Goal: Task Accomplishment & Management: Manage account settings

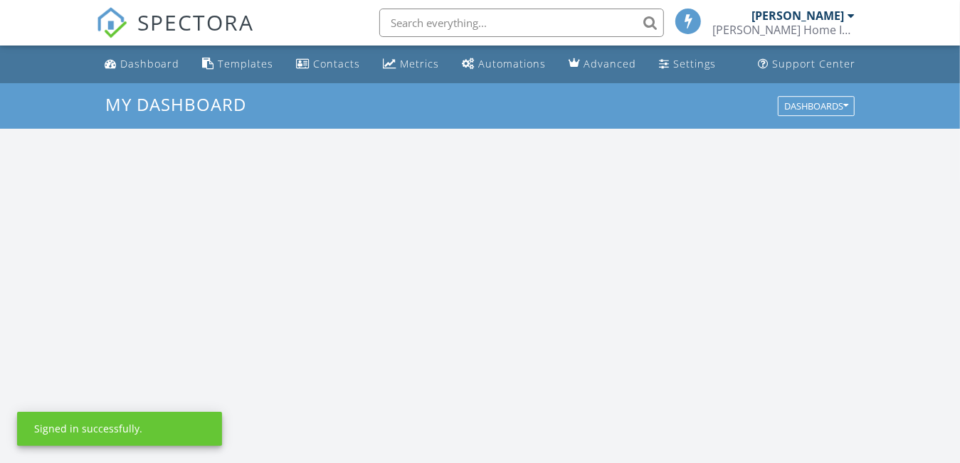
scroll to position [1317, 982]
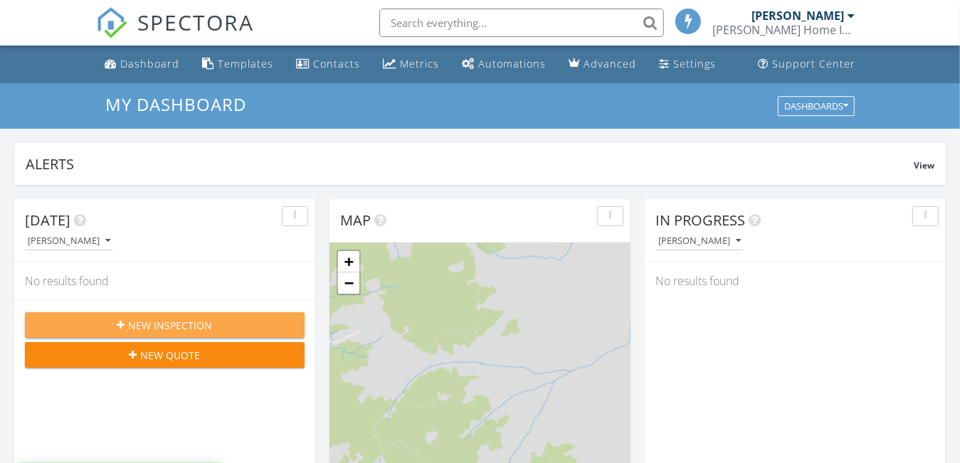
click at [164, 314] on button "New Inspection" at bounding box center [165, 325] width 280 height 26
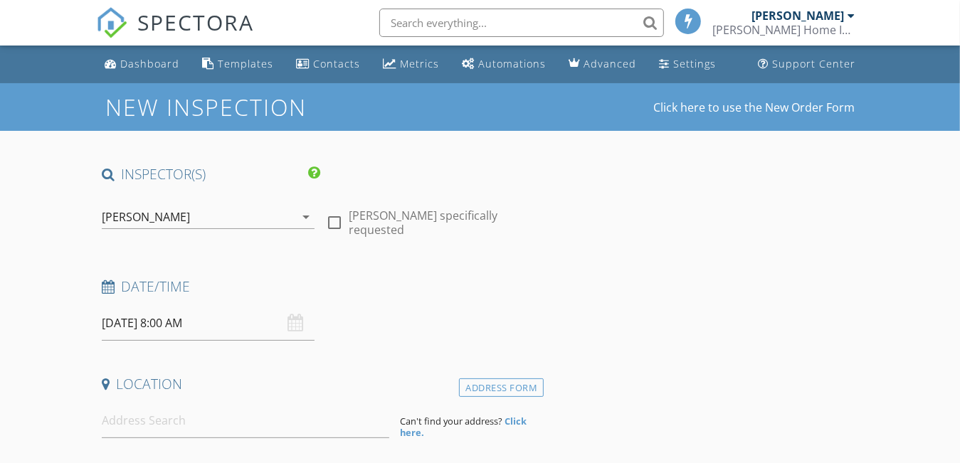
click at [243, 321] on input "08/29/2025 8:00 AM" at bounding box center [208, 323] width 213 height 35
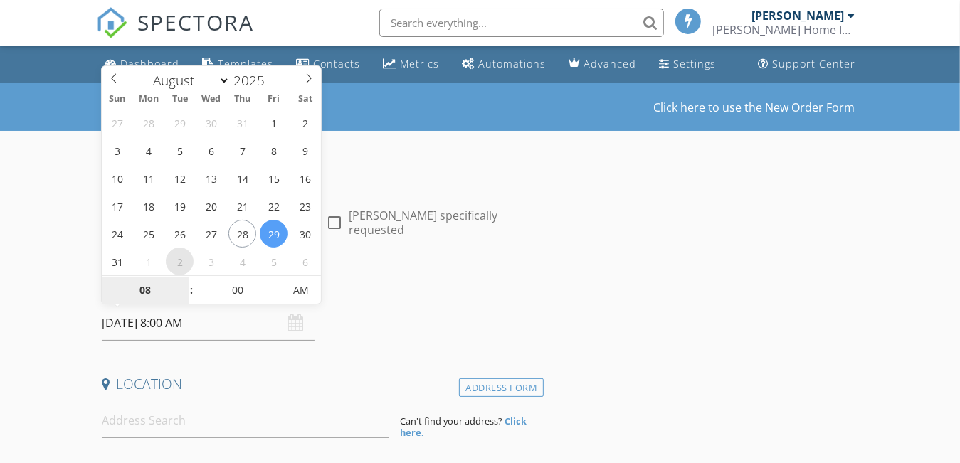
select select "8"
type input "09/02/2025 8:00 AM"
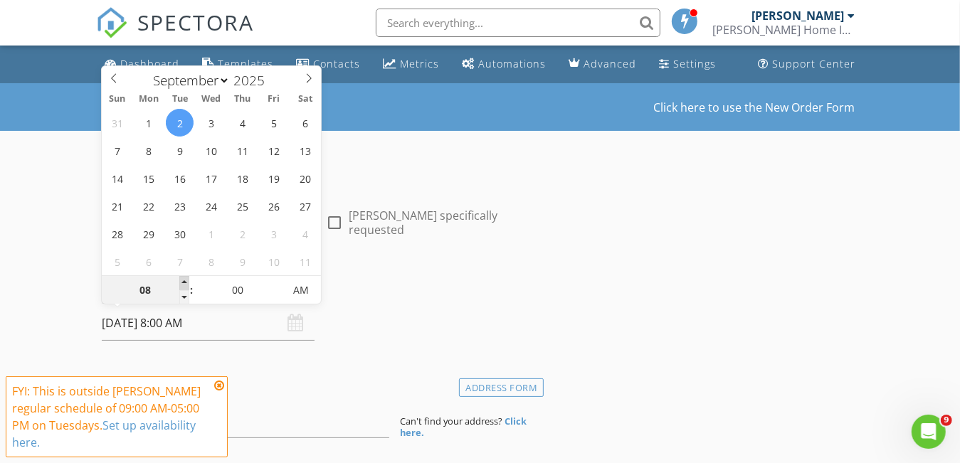
type input "09"
type input "[DATE] 9:00 AM"
click at [184, 280] on span at bounding box center [184, 283] width 10 height 14
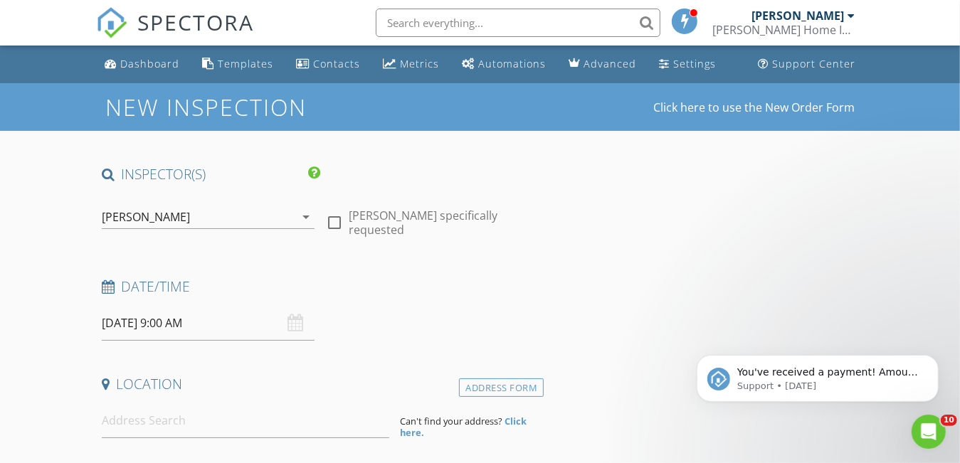
click at [522, 302] on div "Date/Time" at bounding box center [320, 291] width 448 height 28
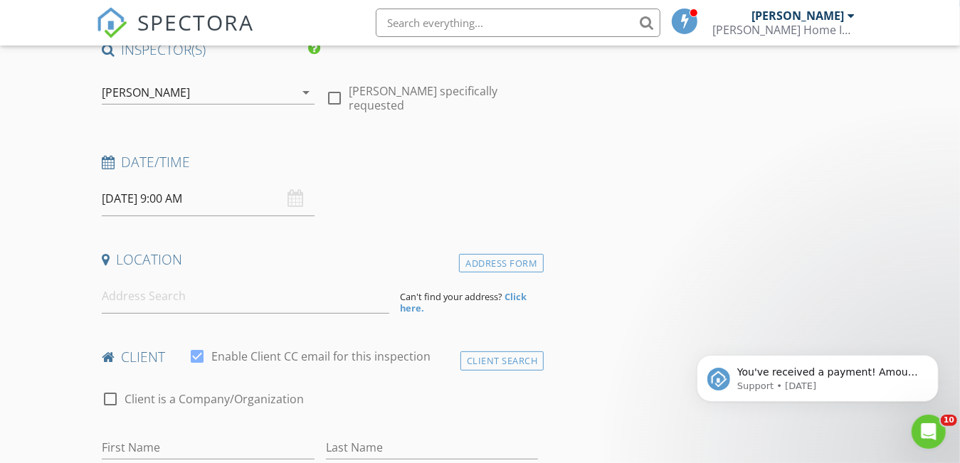
scroll to position [142, 0]
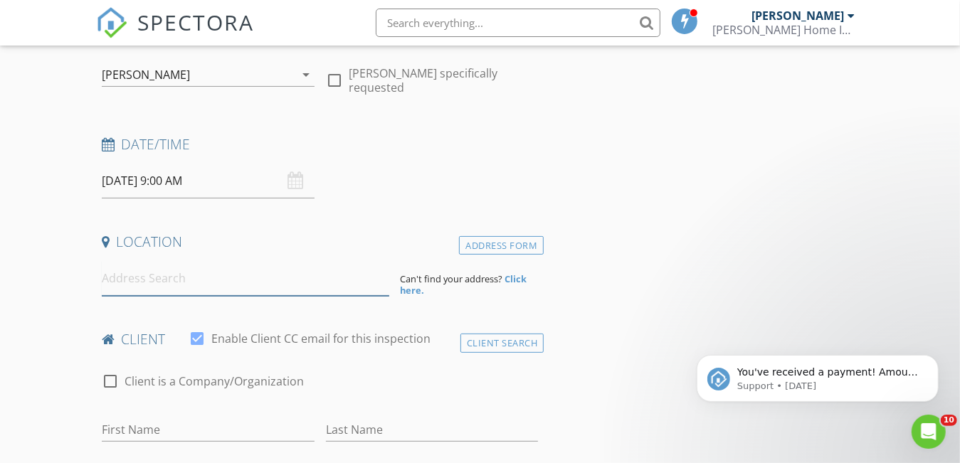
click at [186, 281] on input at bounding box center [245, 278] width 287 height 35
type input "660 Rito Alto Avenue, Westcliffe, CO, USA"
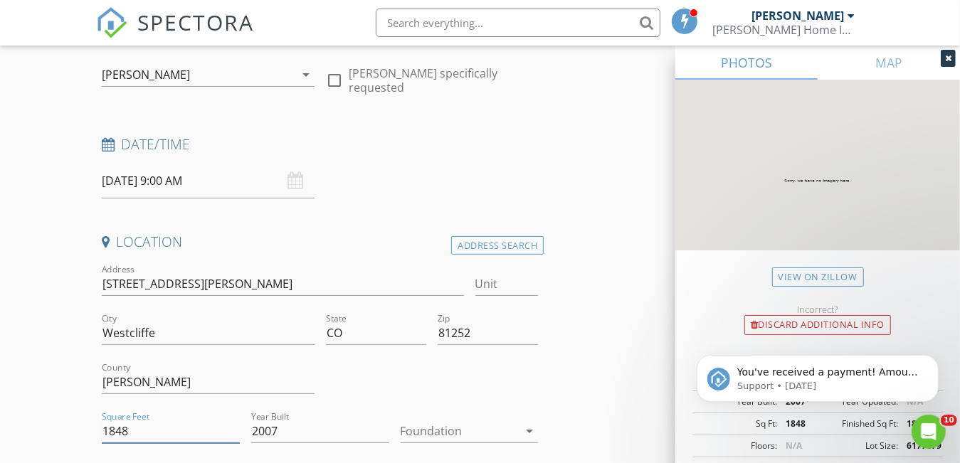
drag, startPoint x: 139, startPoint y: 436, endPoint x: 73, endPoint y: 447, distance: 66.3
click at [155, 424] on input "36" at bounding box center [171, 431] width 138 height 23
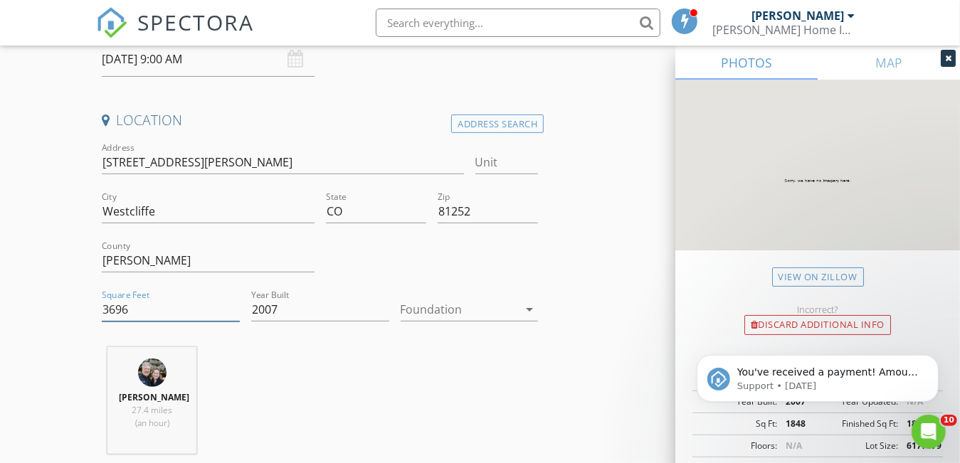
scroll to position [356, 0]
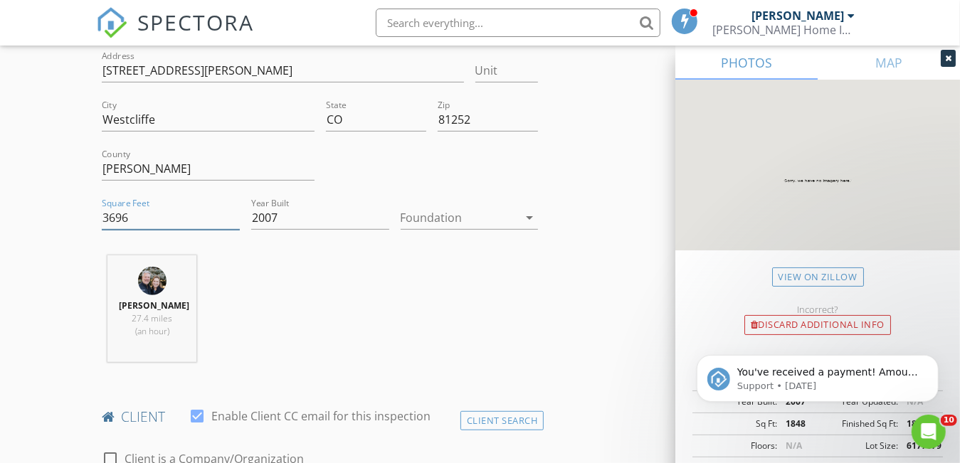
type input "3696"
click at [488, 211] on div at bounding box center [459, 217] width 118 height 23
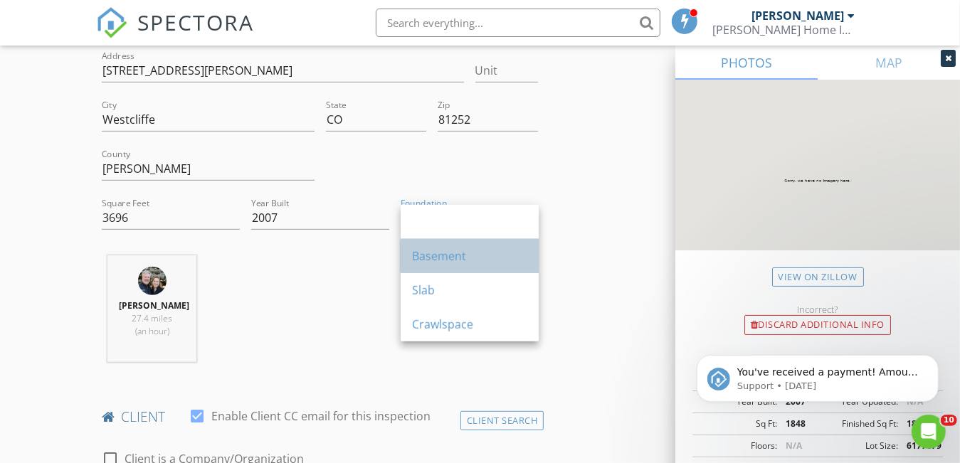
click at [465, 258] on div "Basement" at bounding box center [469, 256] width 115 height 17
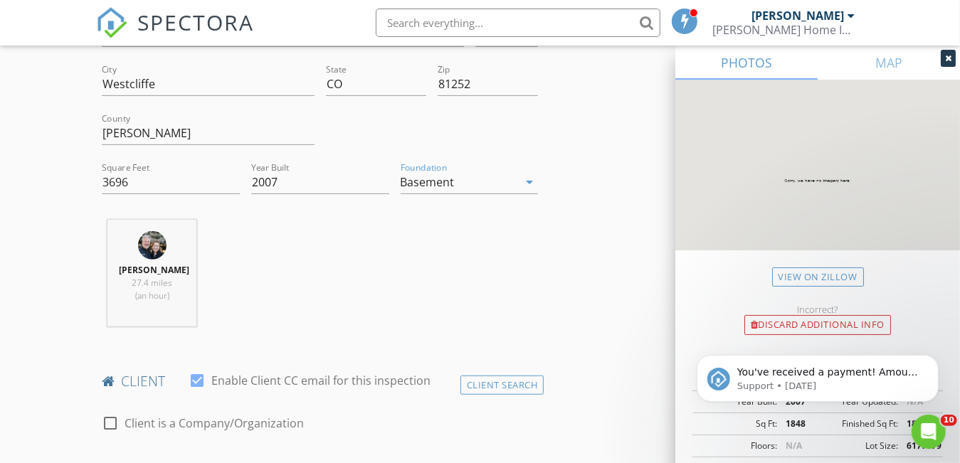
scroll to position [569, 0]
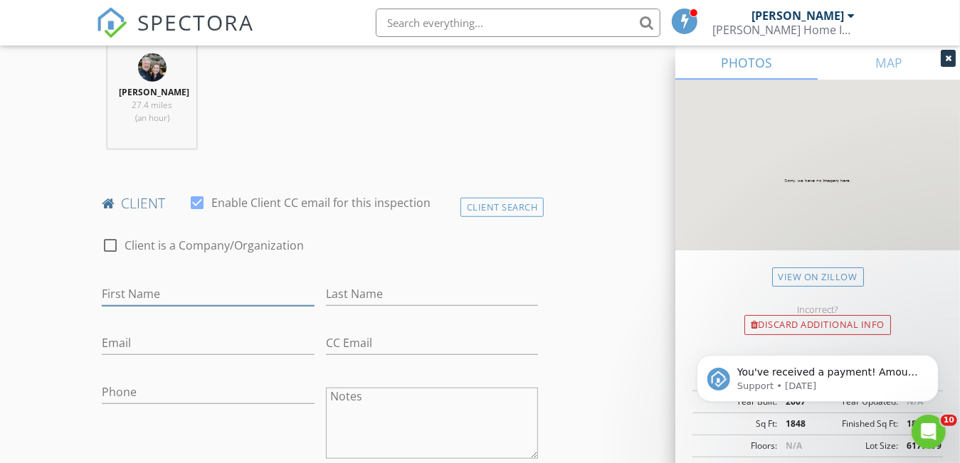
click at [147, 301] on input "First Name" at bounding box center [208, 293] width 213 height 23
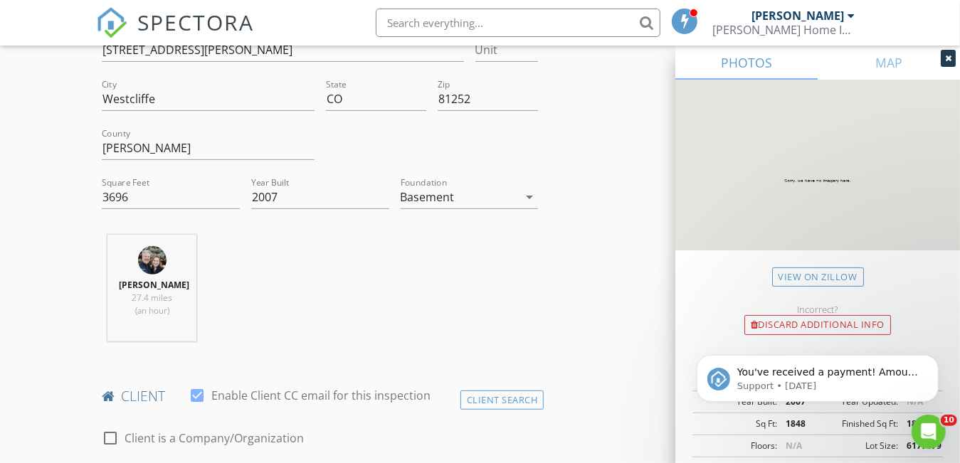
scroll to position [356, 0]
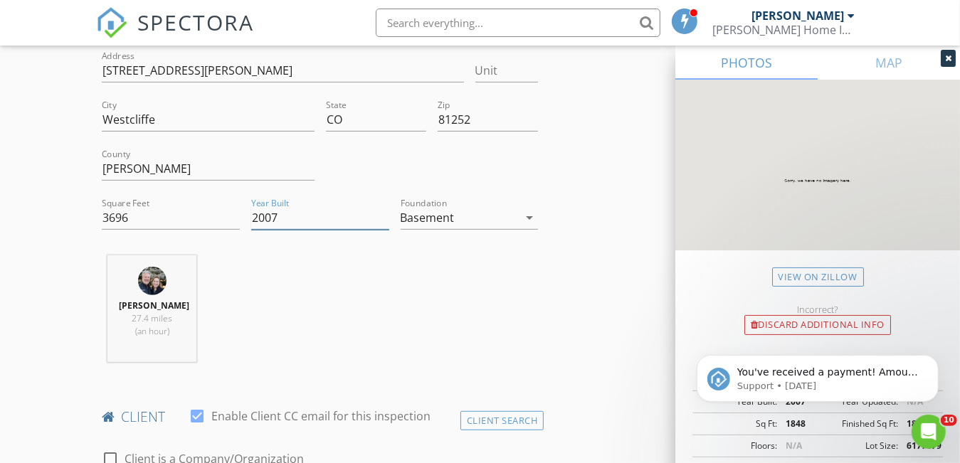
click at [297, 217] on input "2007" at bounding box center [320, 217] width 138 height 23
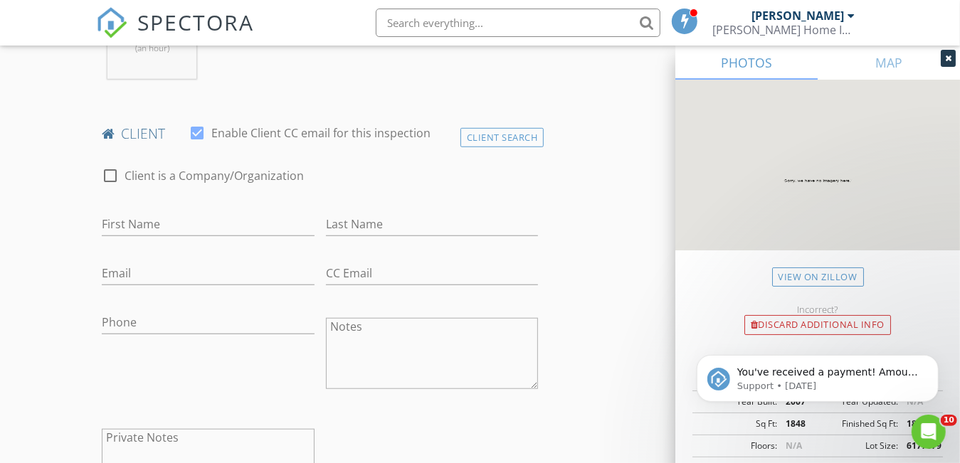
scroll to position [640, 0]
type input "2008"
click at [151, 231] on input "First Name" at bounding box center [208, 222] width 213 height 23
type input "[PERSON_NAME]"
click at [352, 218] on div "Last Name" at bounding box center [432, 226] width 213 height 46
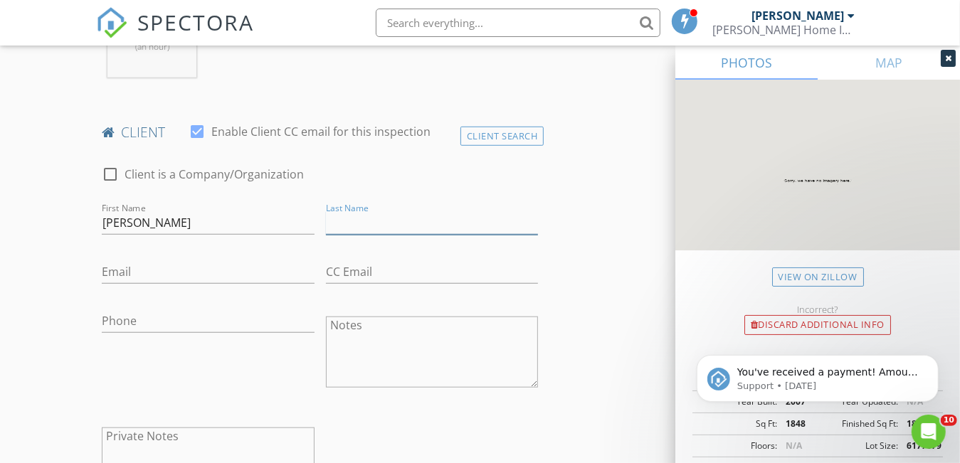
click at [360, 232] on input "Last Name" at bounding box center [432, 222] width 213 height 23
type input "[PERSON_NAME]"
click at [166, 284] on input "Email" at bounding box center [208, 271] width 213 height 23
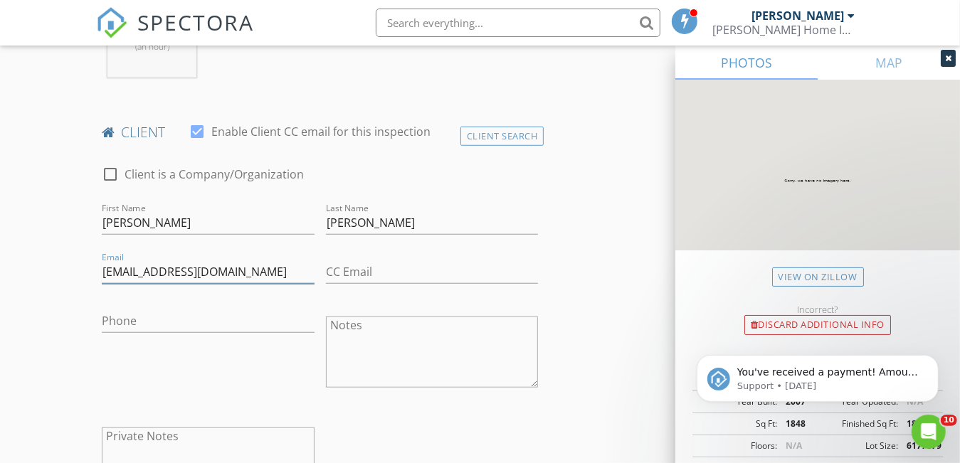
type input "ewholan@yahoo.com"
click at [159, 328] on input "Phone" at bounding box center [208, 320] width 213 height 23
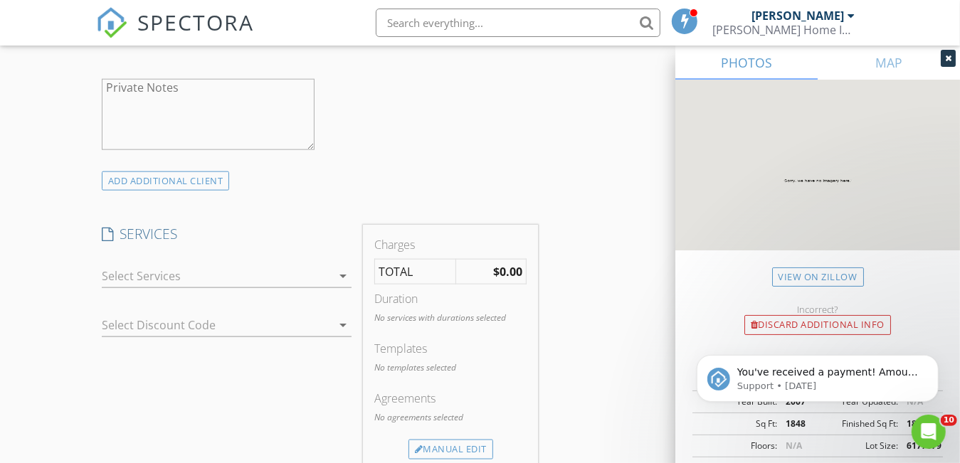
scroll to position [996, 0]
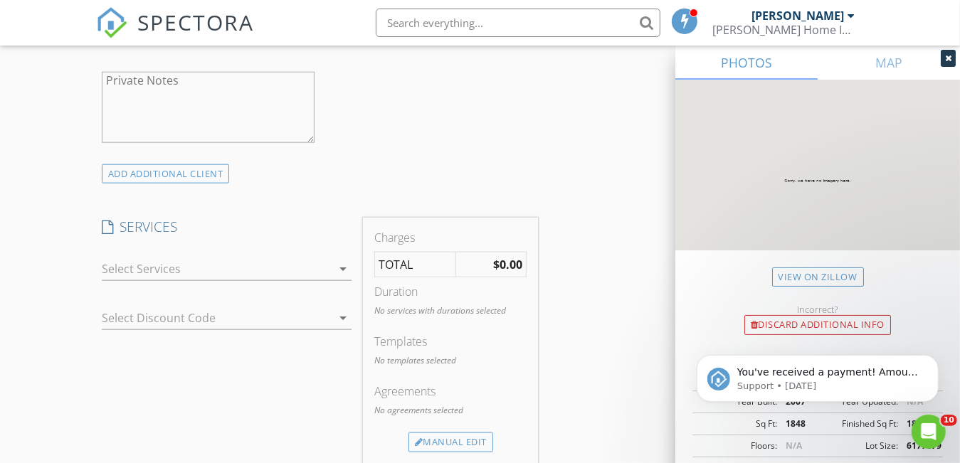
type input "620-704-9376"
click at [244, 280] on div at bounding box center [217, 269] width 230 height 23
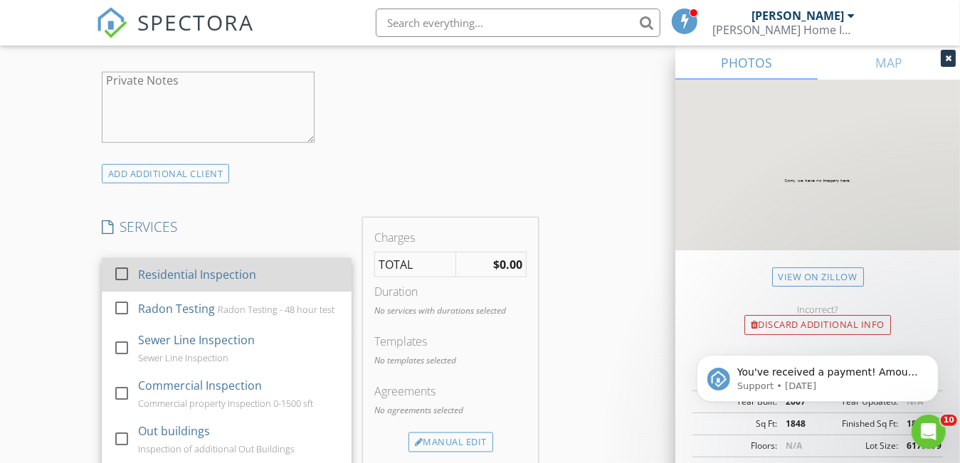
click at [124, 281] on div at bounding box center [122, 274] width 24 height 24
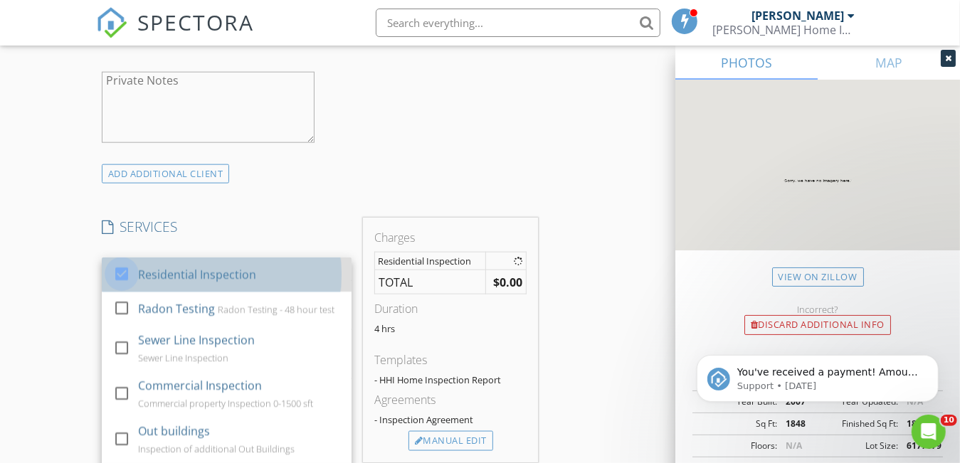
checkbox input "true"
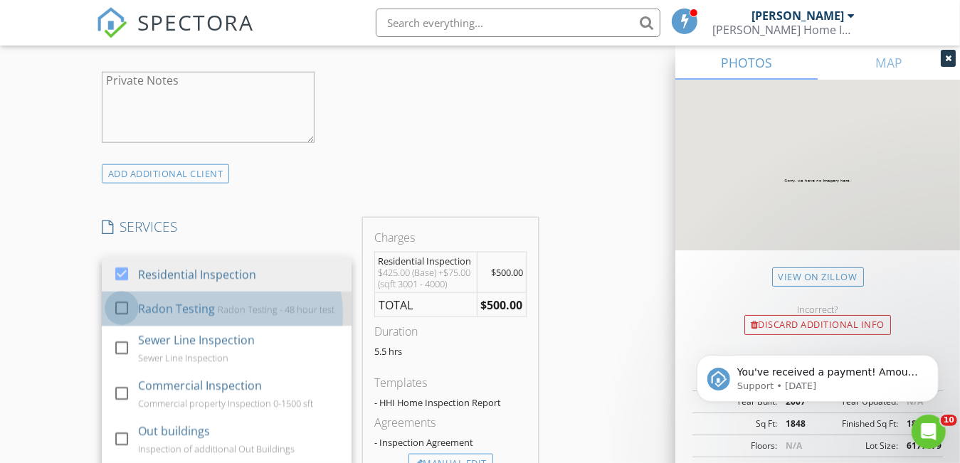
click at [118, 320] on div at bounding box center [122, 308] width 24 height 24
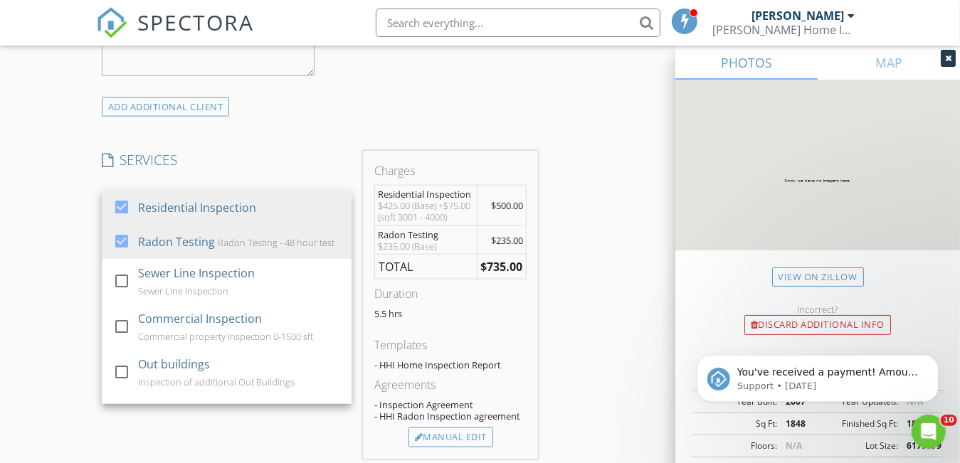
scroll to position [1067, 0]
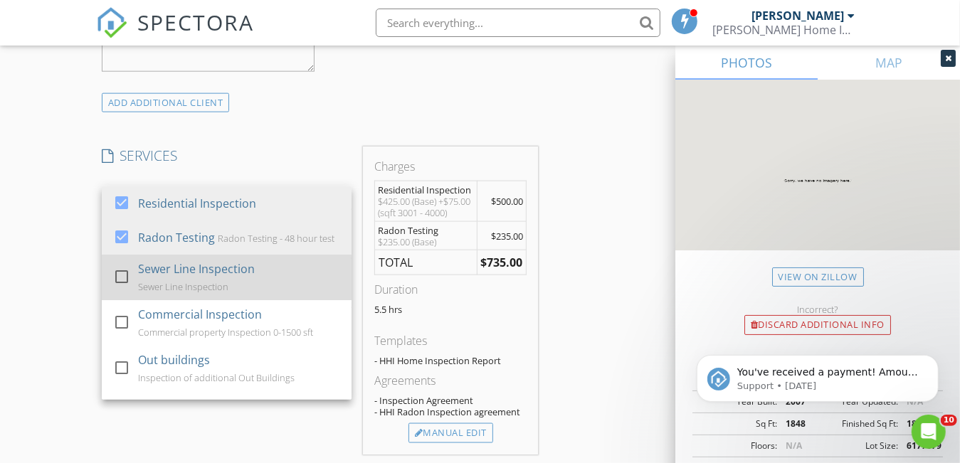
click at [117, 289] on div at bounding box center [122, 277] width 24 height 24
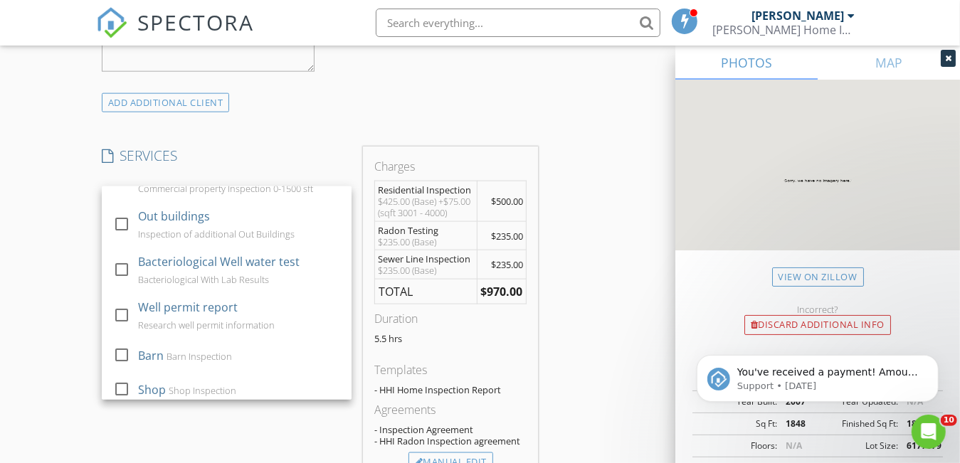
scroll to position [142, 0]
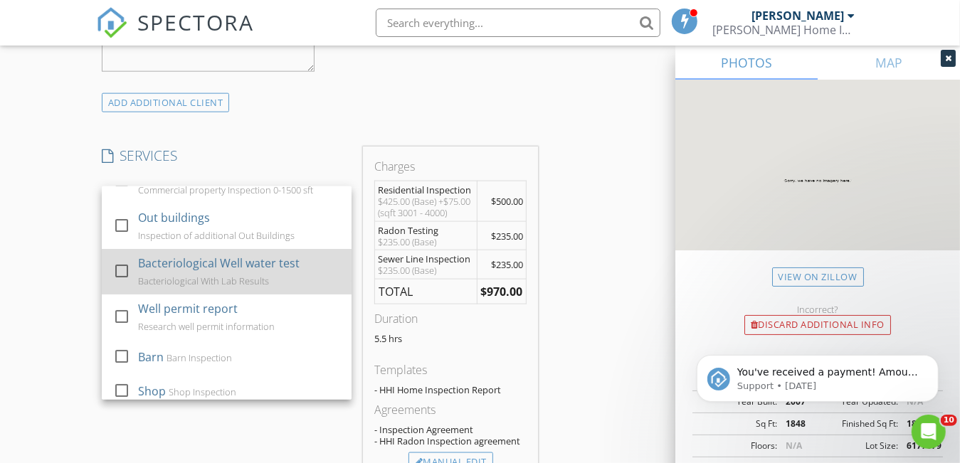
click at [118, 283] on div at bounding box center [122, 271] width 24 height 24
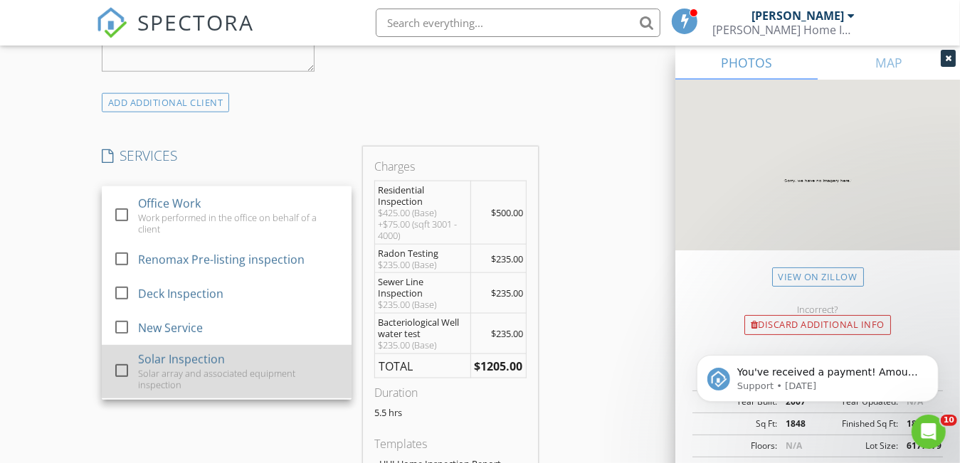
scroll to position [640, 0]
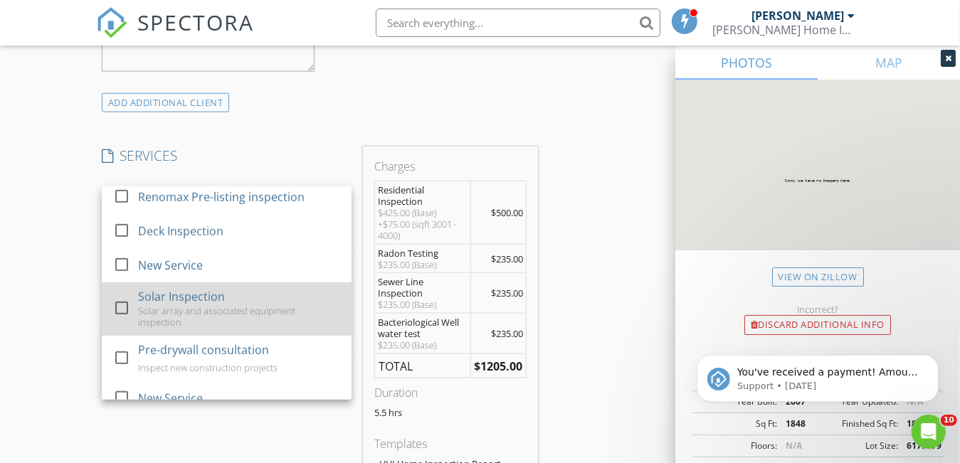
click at [122, 320] on div at bounding box center [122, 308] width 24 height 24
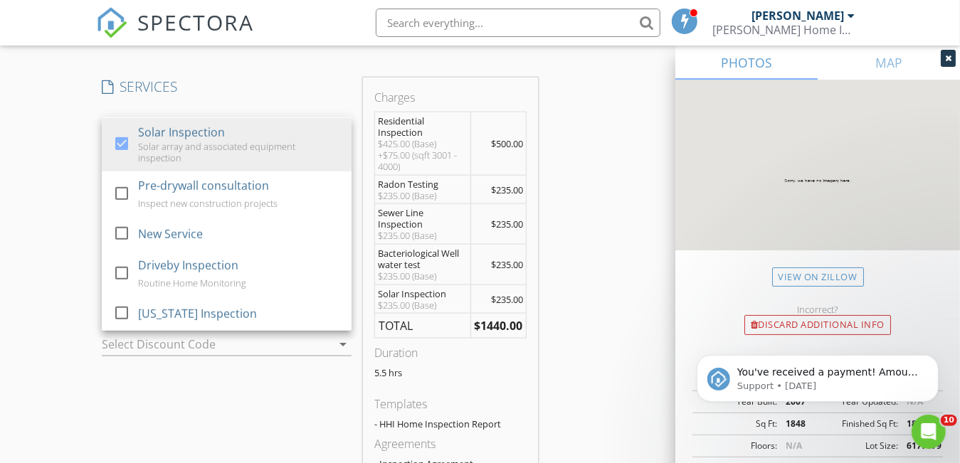
scroll to position [1138, 0]
click at [42, 385] on div "New Inspection Click here to use the New Order Form INSPECTOR(S) check_box Rich…" at bounding box center [480, 327] width 960 height 2765
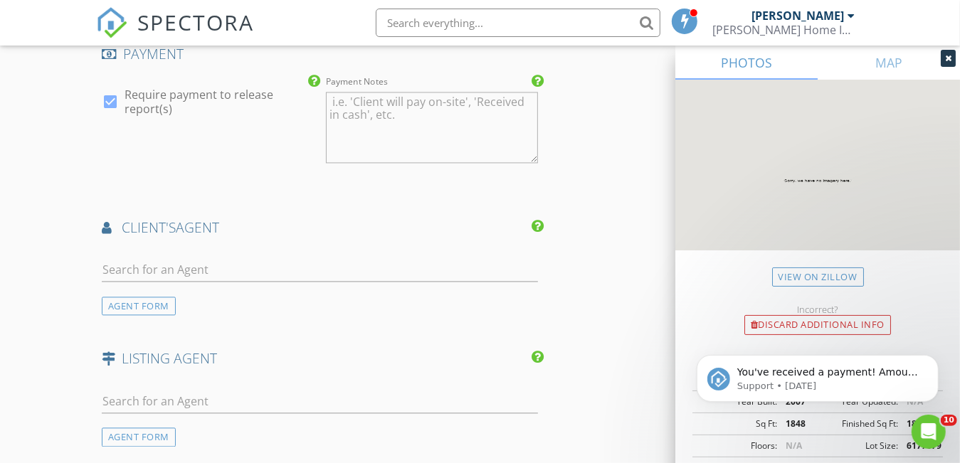
scroll to position [1778, 0]
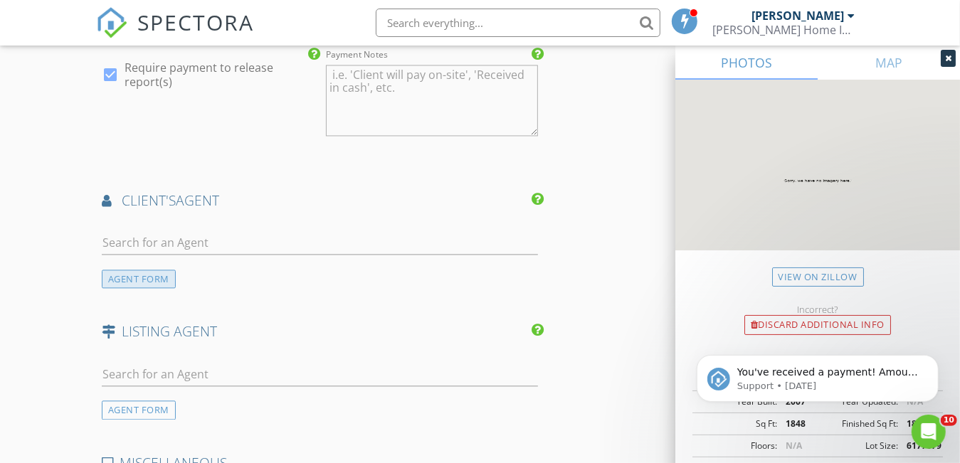
click at [134, 287] on div "AGENT FORM" at bounding box center [139, 279] width 74 height 19
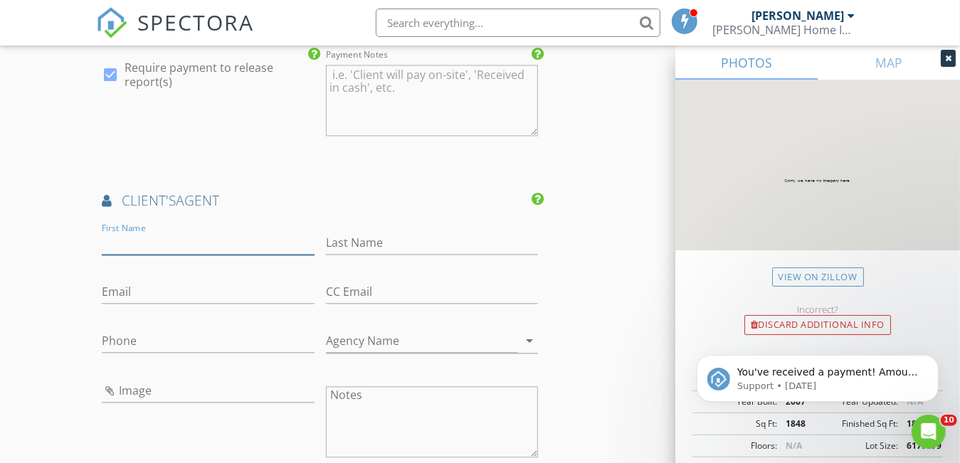
click at [154, 253] on input "First Name" at bounding box center [208, 242] width 213 height 23
type input "Jackie"
click at [339, 252] on input "Last Name" at bounding box center [432, 242] width 213 height 23
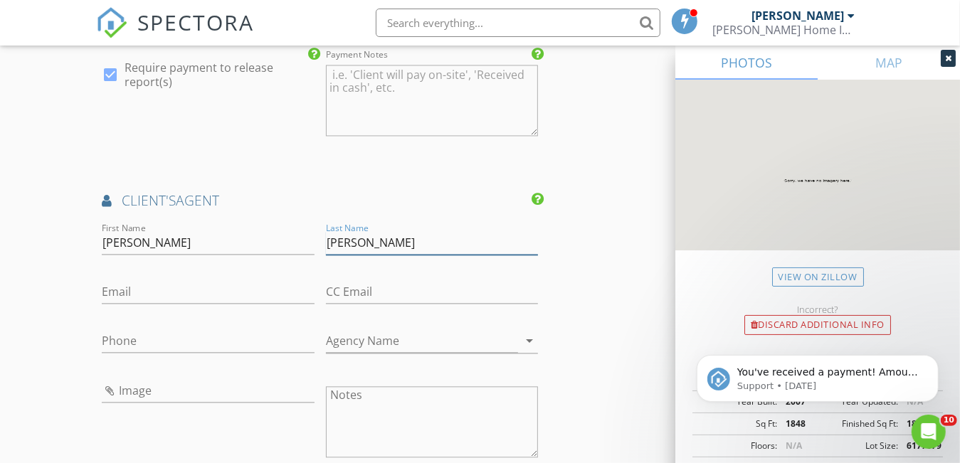
type input "Shephard"
click at [164, 304] on input "Email" at bounding box center [208, 291] width 213 height 23
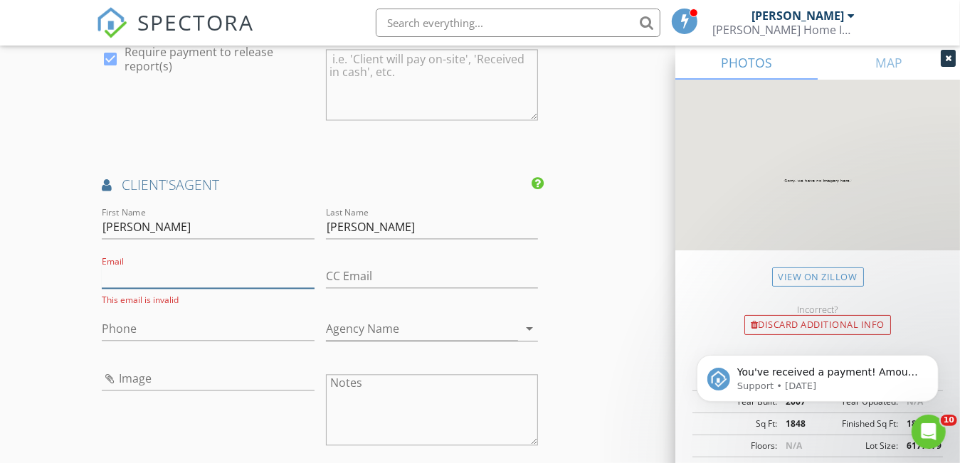
scroll to position [1790, 0]
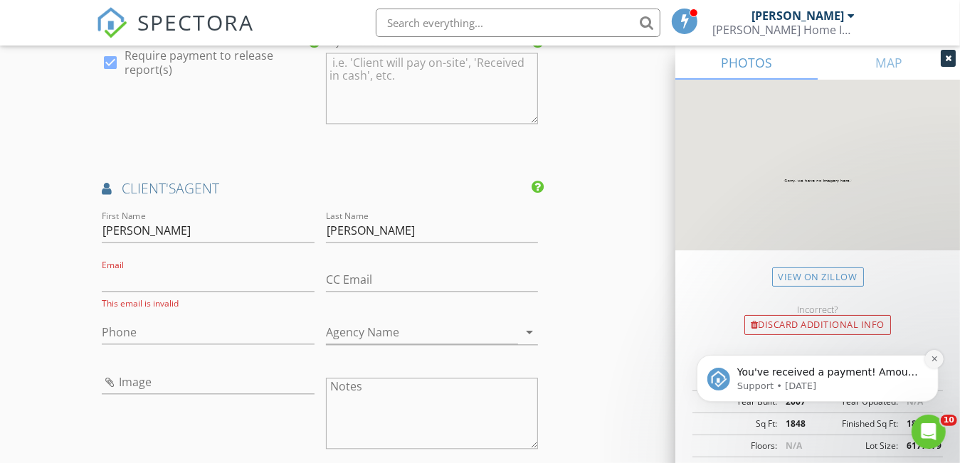
click at [931, 359] on icon "Dismiss notification" at bounding box center [934, 358] width 8 height 8
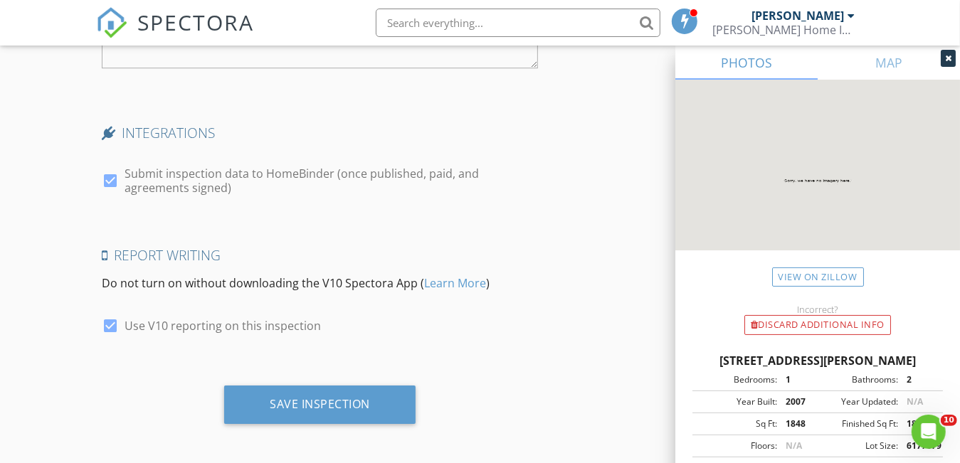
scroll to position [2715, 0]
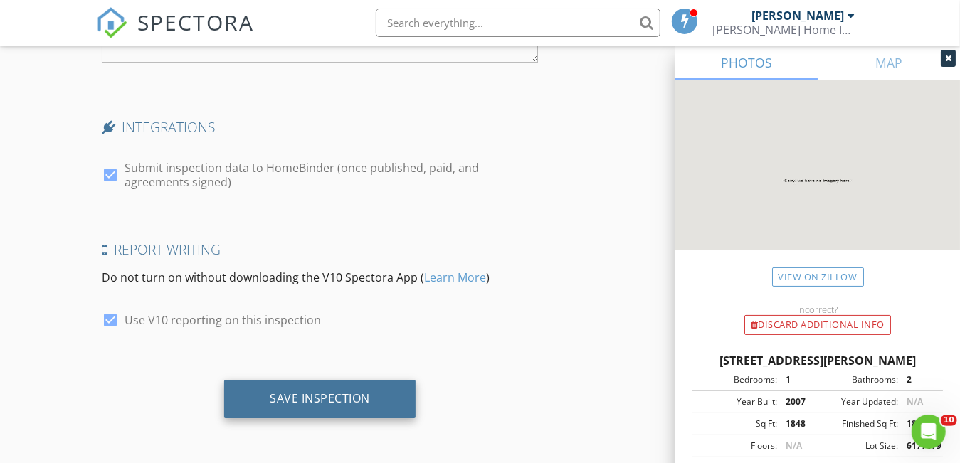
click at [339, 395] on div "Save Inspection" at bounding box center [320, 398] width 100 height 14
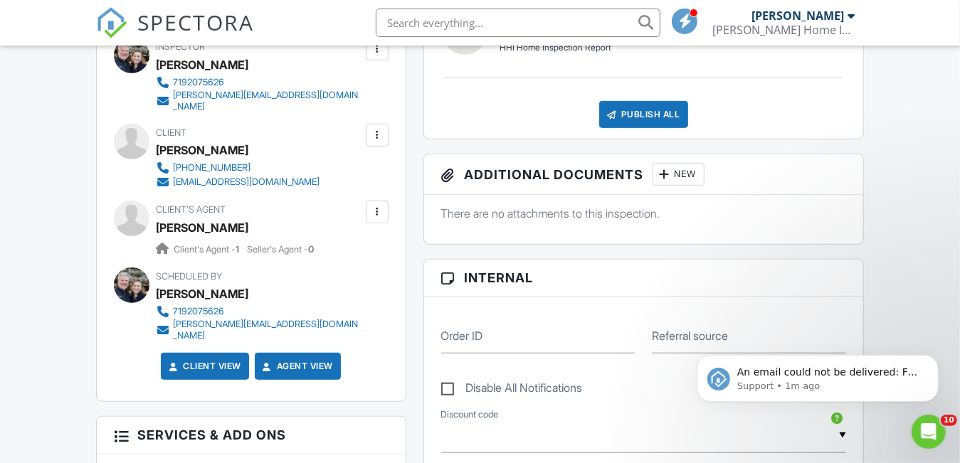
scroll to position [498, 0]
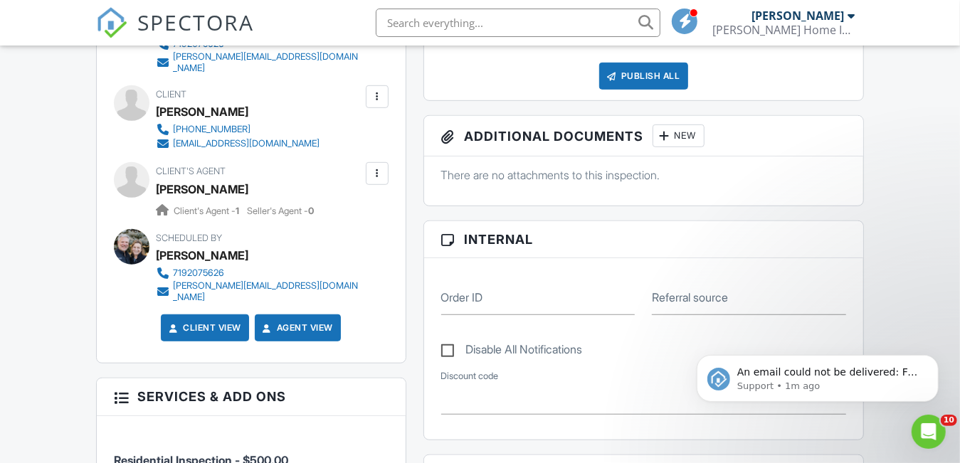
click at [381, 171] on div at bounding box center [377, 173] width 14 height 14
click at [340, 207] on li "Edit" at bounding box center [343, 217] width 73 height 36
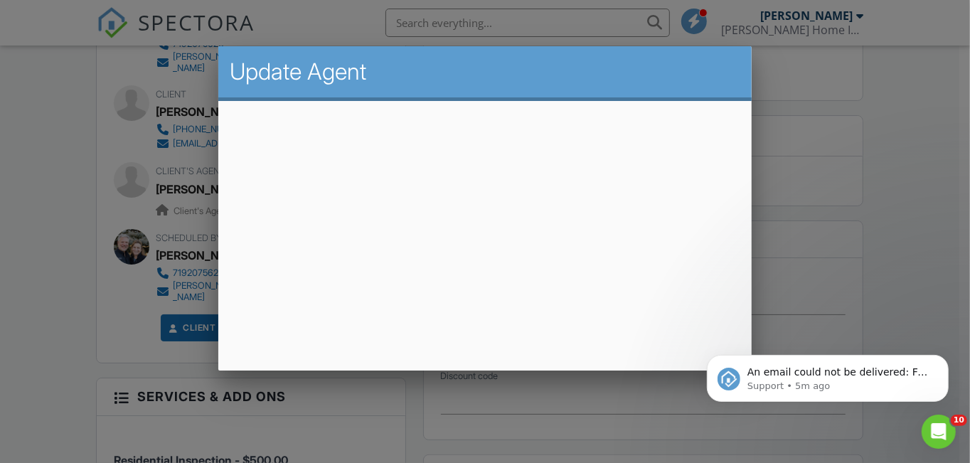
click at [929, 166] on div at bounding box center [485, 218] width 970 height 579
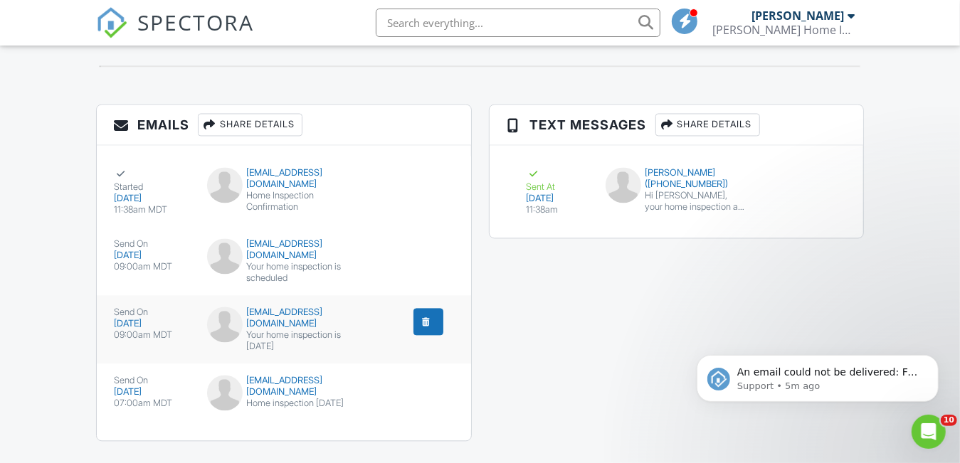
scroll to position [1717, 0]
click at [931, 359] on icon "Dismiss notification" at bounding box center [934, 358] width 8 height 8
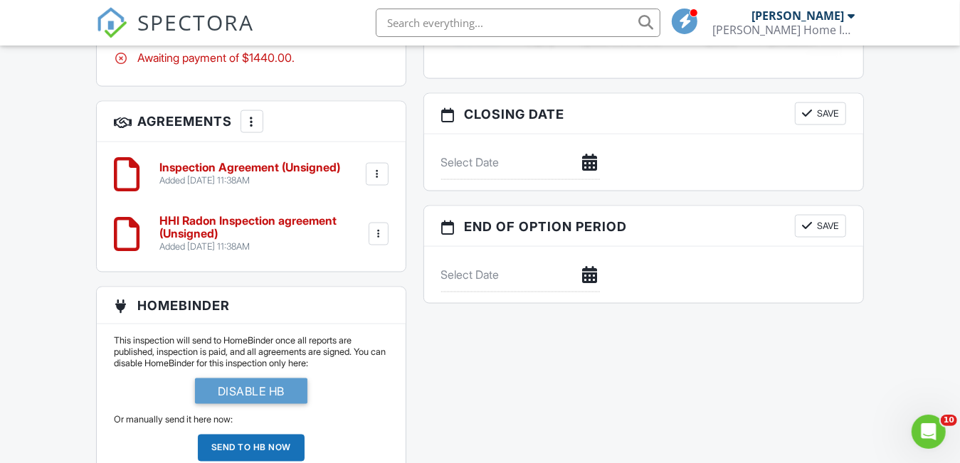
scroll to position [1290, 0]
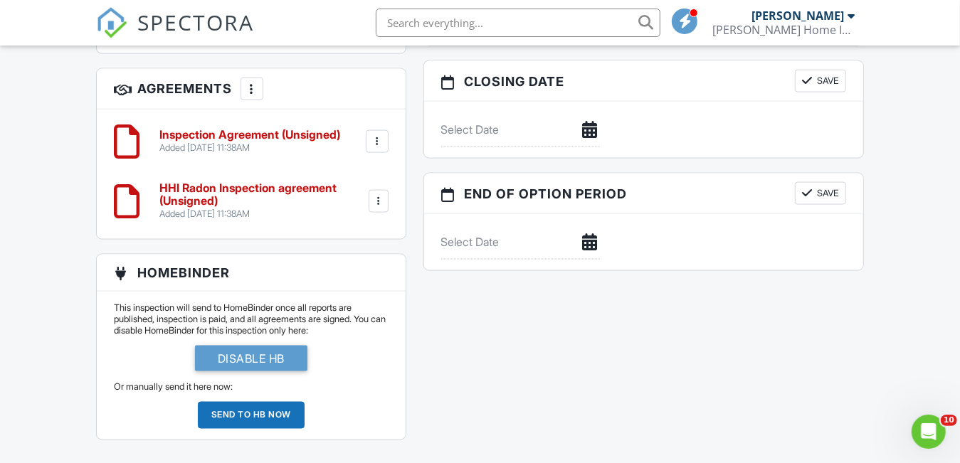
click at [374, 134] on div at bounding box center [377, 141] width 14 height 14
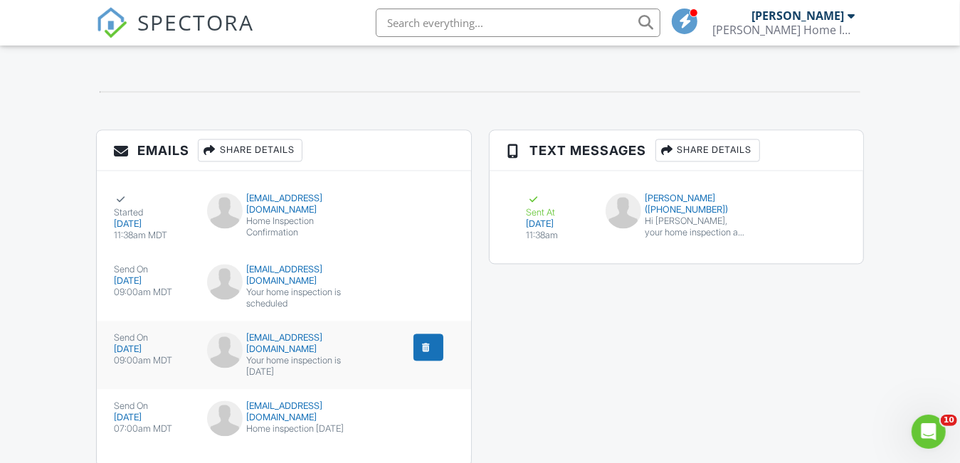
scroll to position [1717, 0]
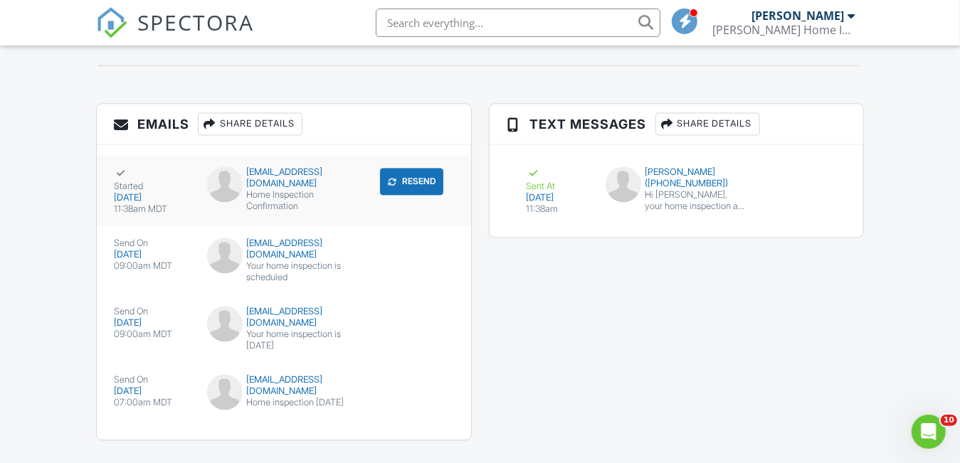
click at [302, 189] on div "Home Inspection Confirmation" at bounding box center [283, 200] width 153 height 23
click at [282, 260] on div "Your home inspection is scheduled" at bounding box center [283, 271] width 153 height 23
click at [685, 189] on div "Hi Tim, your home inspection at 660 Rito Alto Ave, Westcliffe, CO 81252 is sche…" at bounding box center [695, 200] width 102 height 23
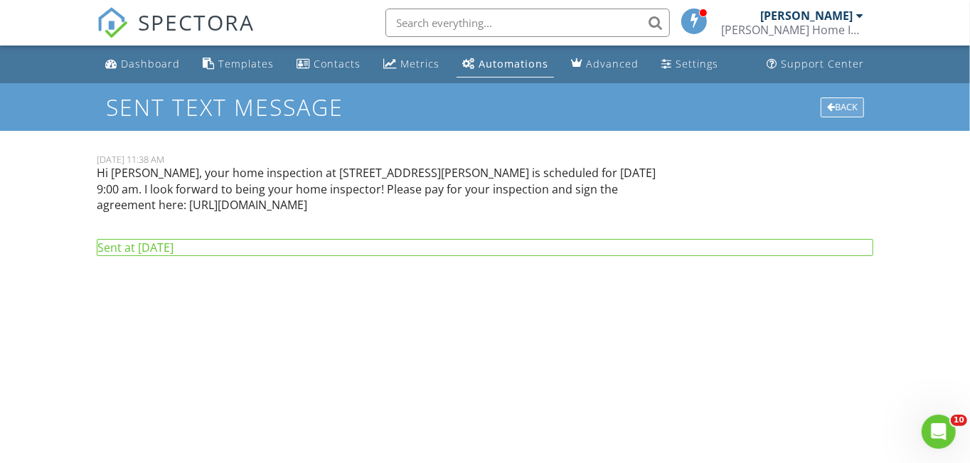
click at [854, 105] on div "Back" at bounding box center [842, 107] width 43 height 20
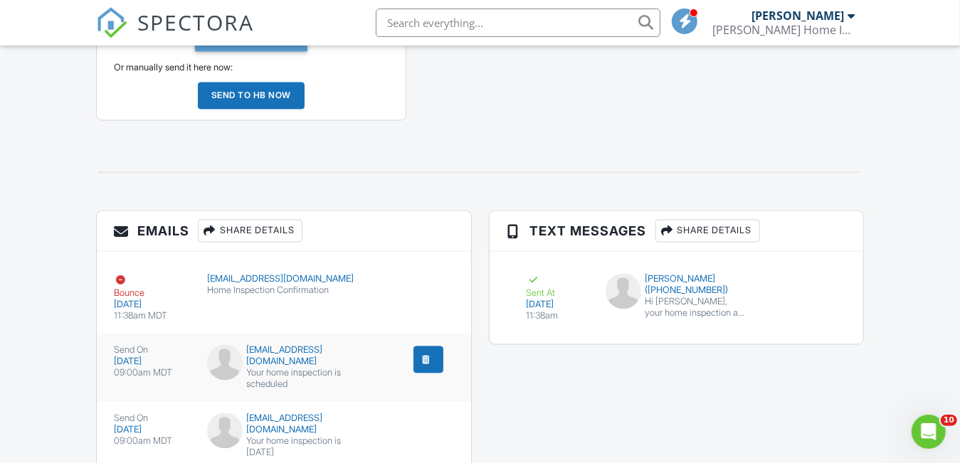
scroll to position [1636, 0]
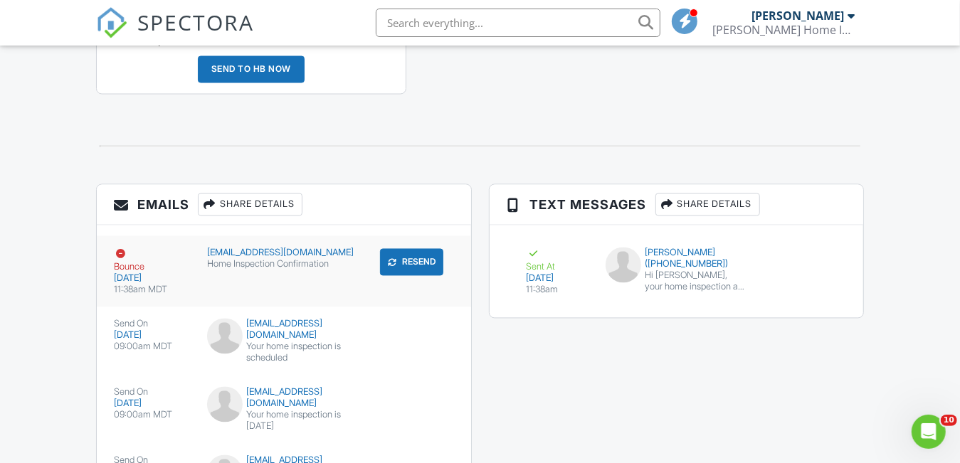
click at [258, 248] on div "ewholan@yahoo.com" at bounding box center [283, 253] width 153 height 11
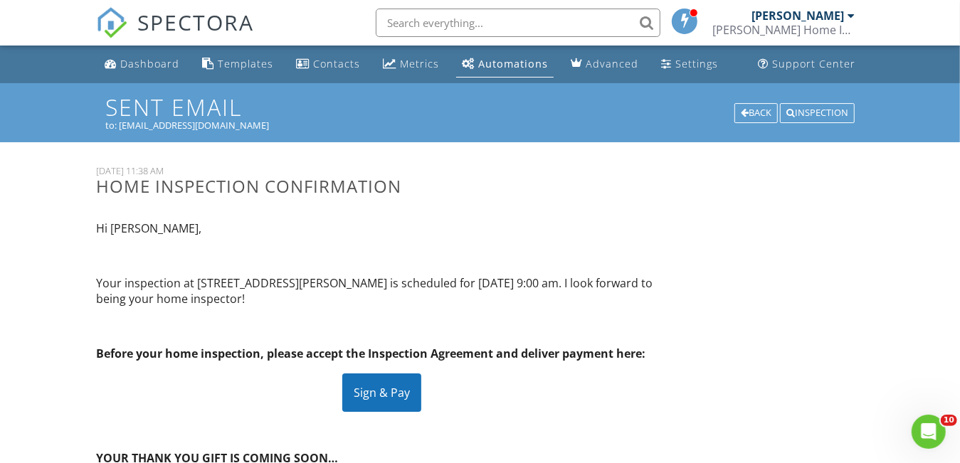
click at [383, 388] on div "Sign & Pay" at bounding box center [381, 392] width 79 height 38
click at [236, 67] on div "Templates" at bounding box center [245, 64] width 55 height 14
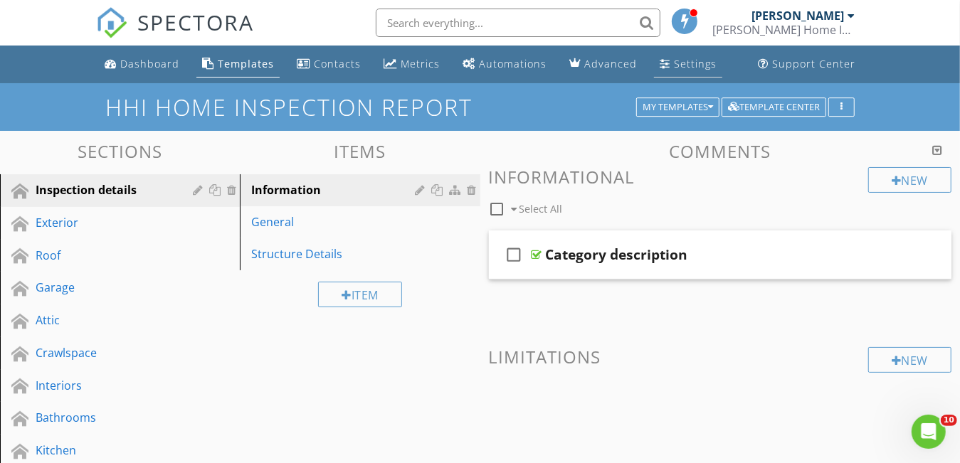
click at [681, 63] on div "Settings" at bounding box center [695, 64] width 43 height 14
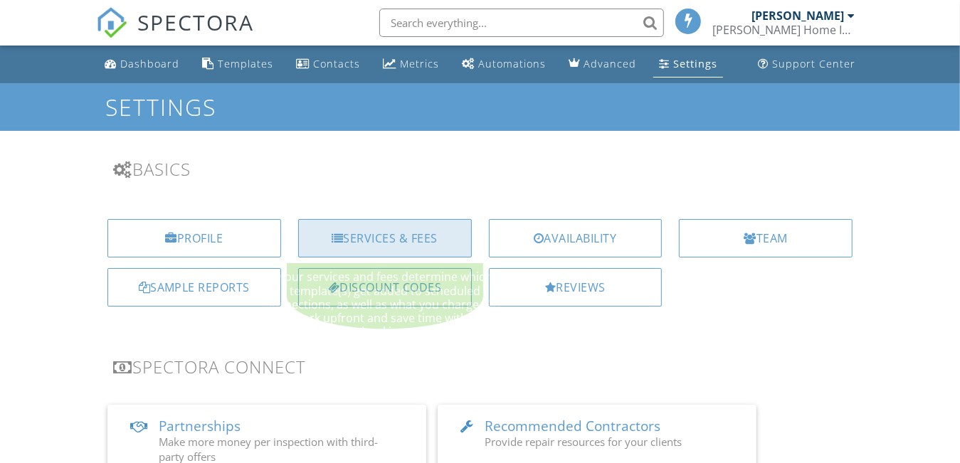
click at [385, 239] on div "Services & Fees" at bounding box center [385, 238] width 174 height 38
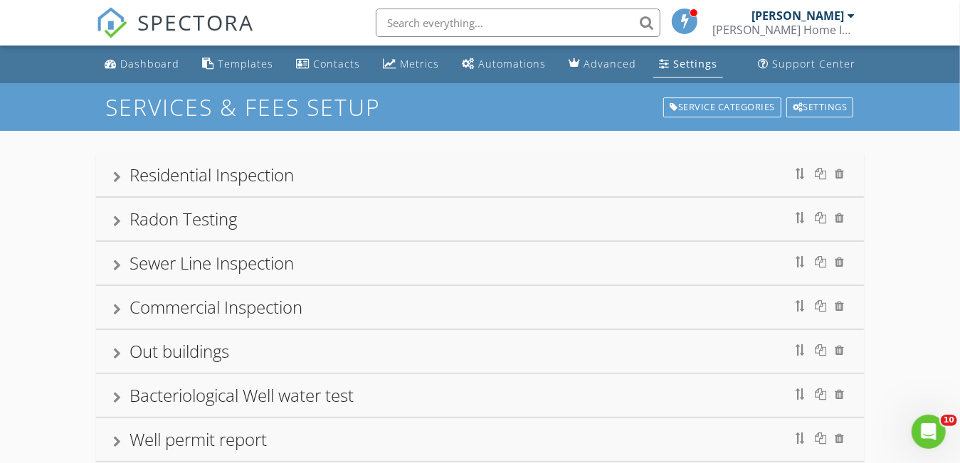
click at [386, 181] on div "Residential Inspection" at bounding box center [479, 175] width 733 height 26
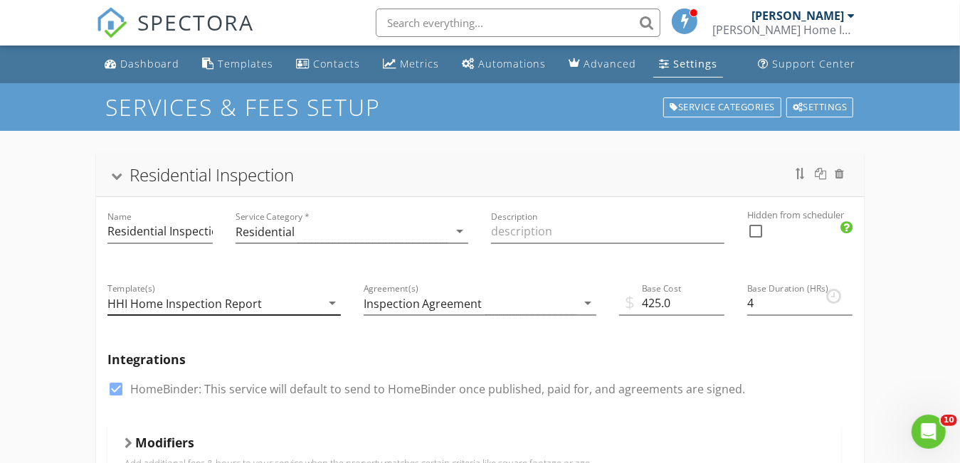
click at [317, 301] on div "HHI Home Inspection Report" at bounding box center [213, 303] width 213 height 23
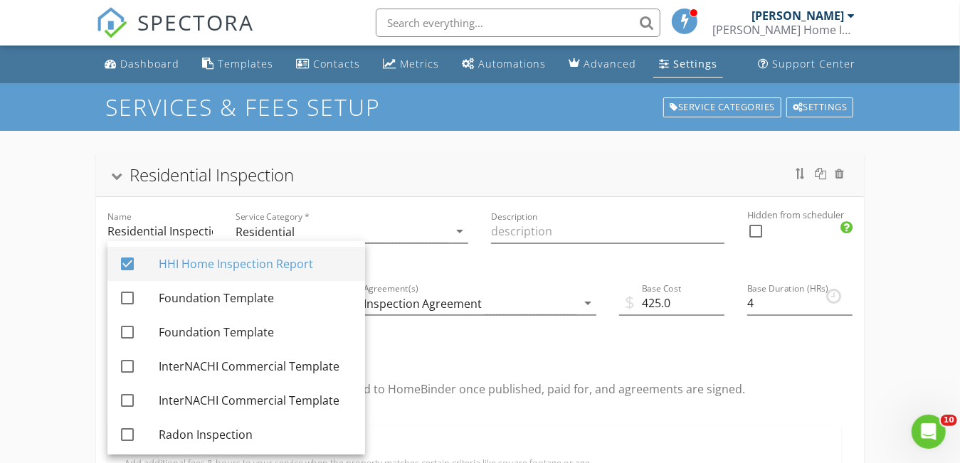
click at [276, 265] on div "HHI Home Inspection Report" at bounding box center [256, 263] width 195 height 17
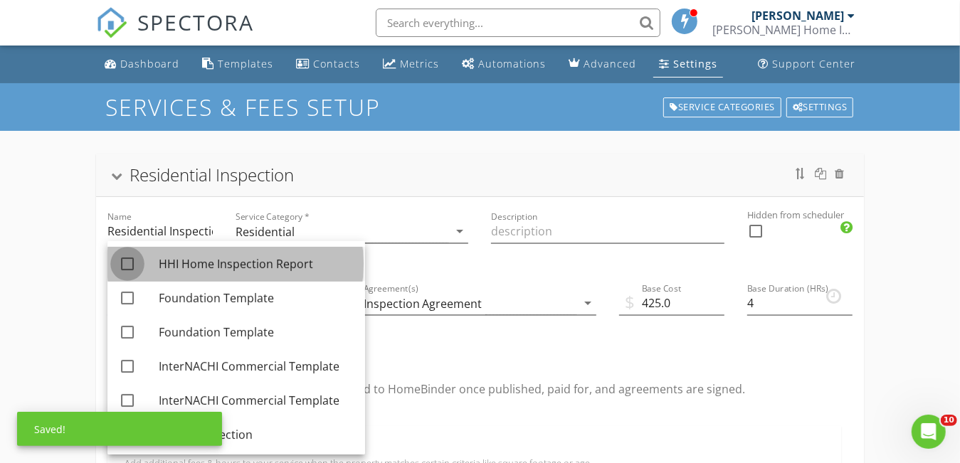
click at [123, 260] on div at bounding box center [127, 264] width 24 height 24
checkbox input "true"
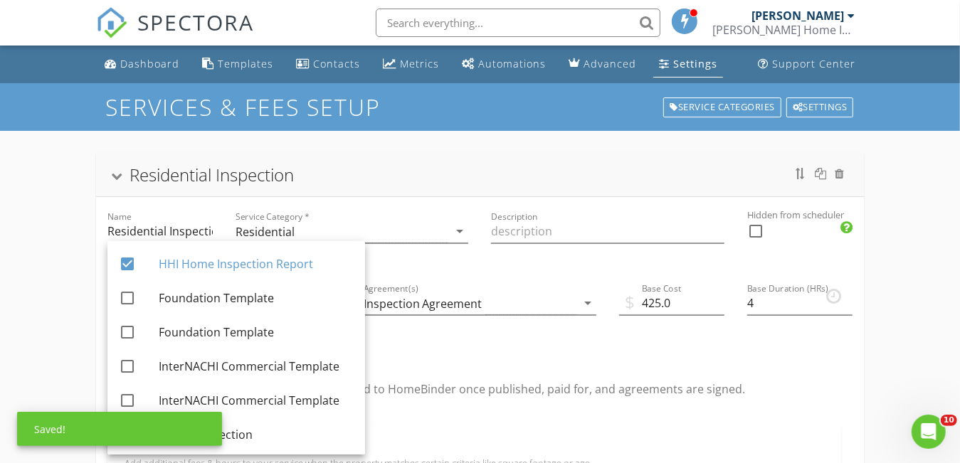
click at [615, 418] on div "Integrations check_box HomeBinder: This service will default to send to HomeBin…" at bounding box center [480, 383] width 768 height 85
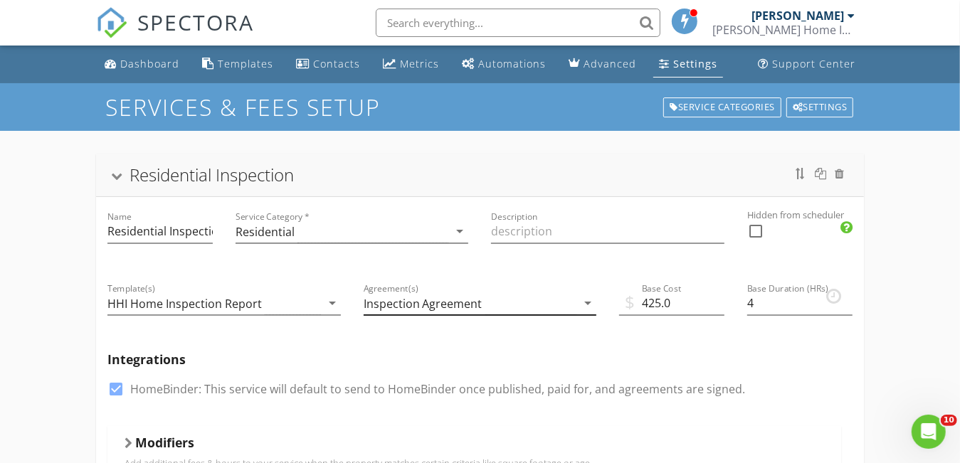
click at [538, 302] on div "Inspection Agreement" at bounding box center [469, 303] width 213 height 23
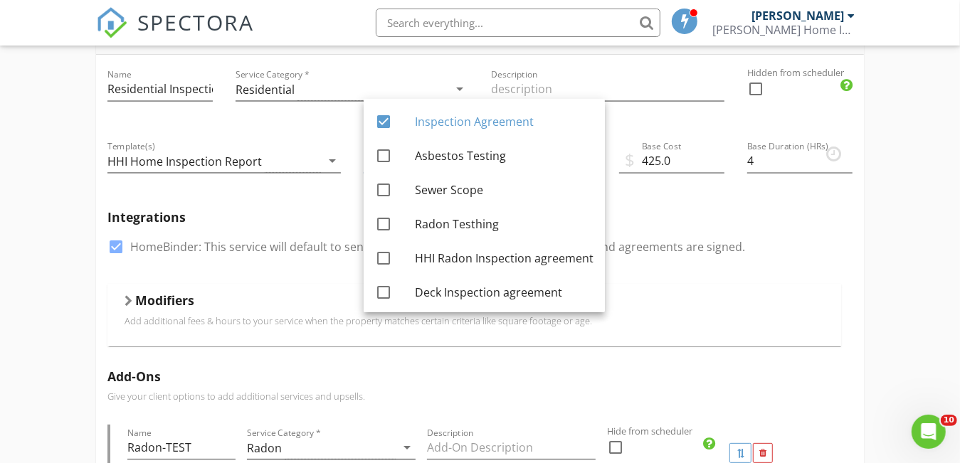
click at [749, 302] on div "Modifiers" at bounding box center [473, 303] width 699 height 22
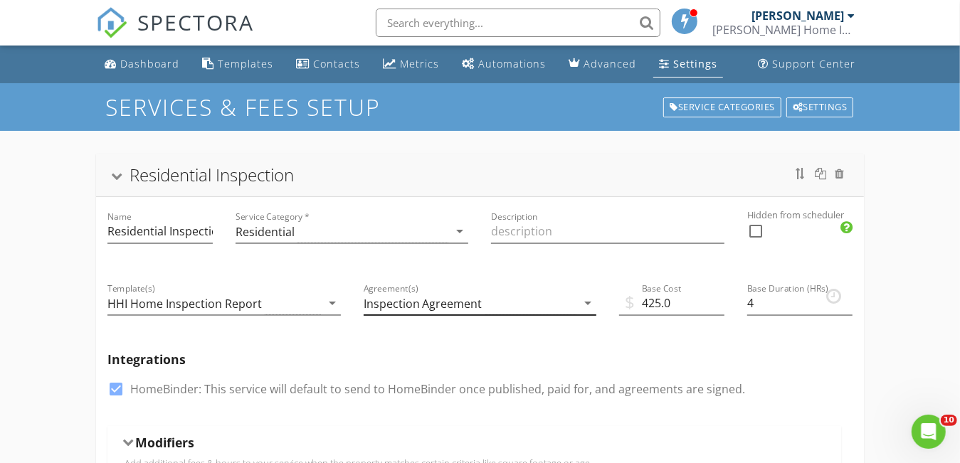
click at [433, 303] on div "Inspection Agreement" at bounding box center [422, 303] width 119 height 13
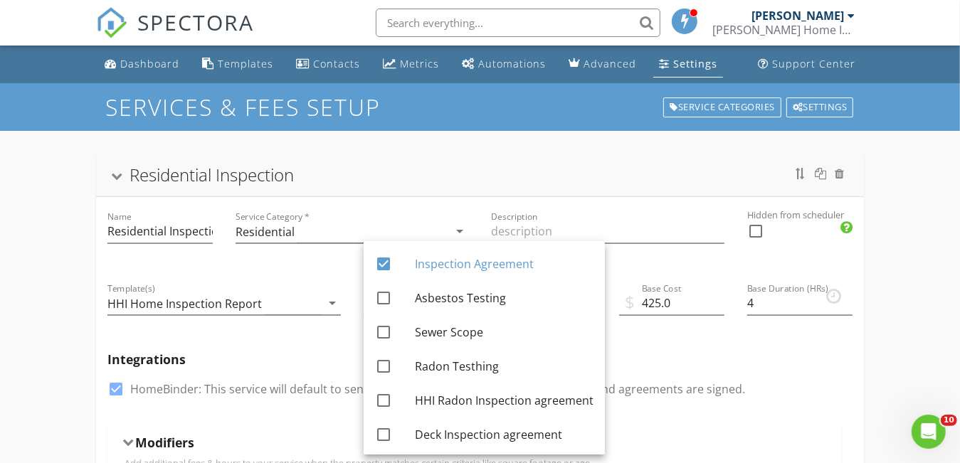
click at [778, 360] on h5 "Integrations" at bounding box center [479, 359] width 745 height 14
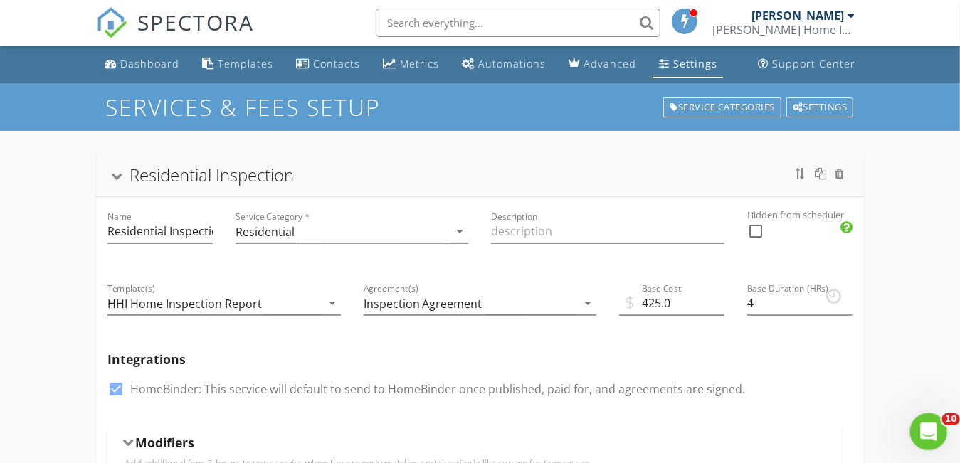
click at [917, 426] on icon "Open Intercom Messenger" at bounding box center [926, 429] width 23 height 23
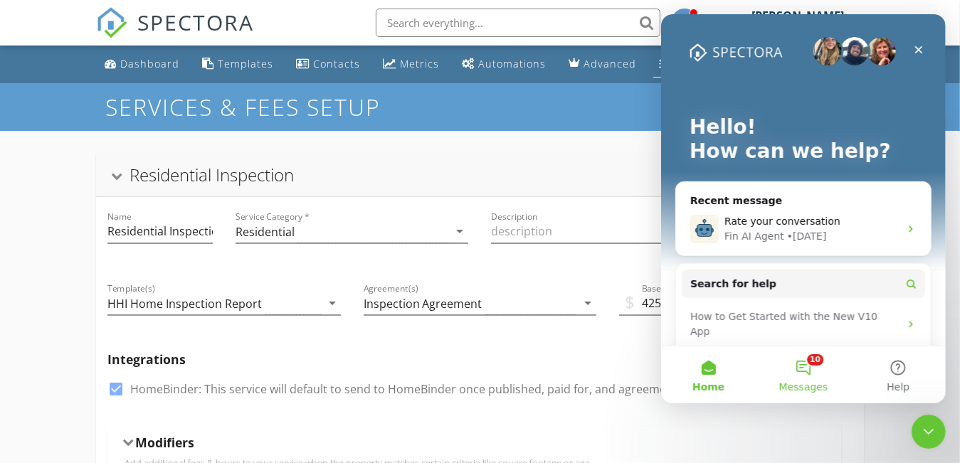
click at [809, 368] on button "10 Messages" at bounding box center [802, 374] width 95 height 57
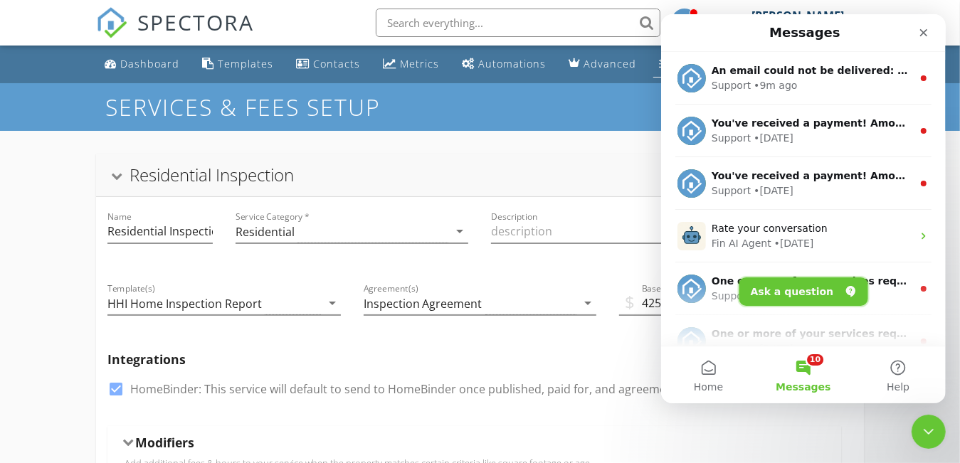
click at [800, 293] on button "Ask a question" at bounding box center [802, 291] width 129 height 28
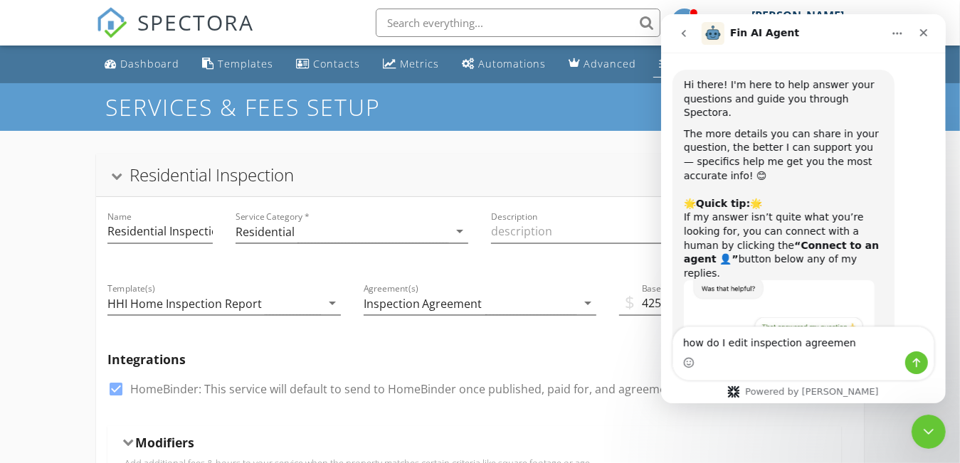
type textarea "how do I edit inspection agreement"
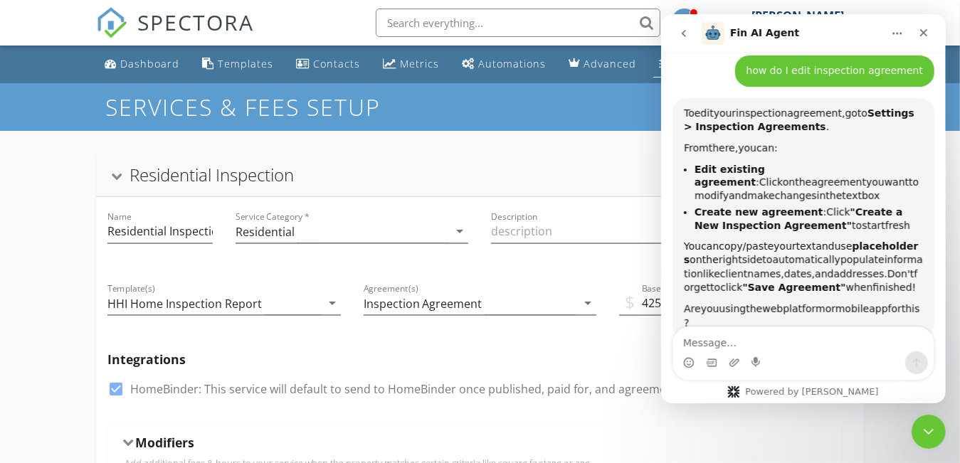
scroll to position [366, 0]
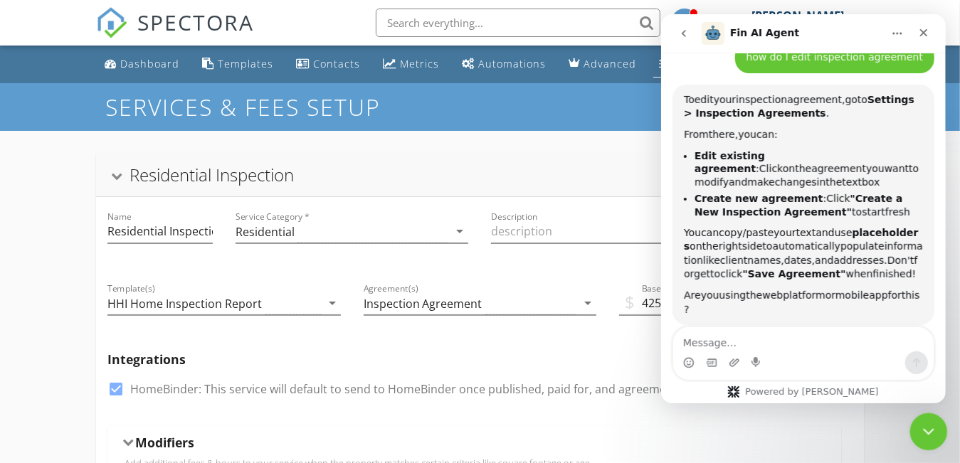
click at [929, 430] on icon "Close Intercom Messenger" at bounding box center [926, 429] width 17 height 17
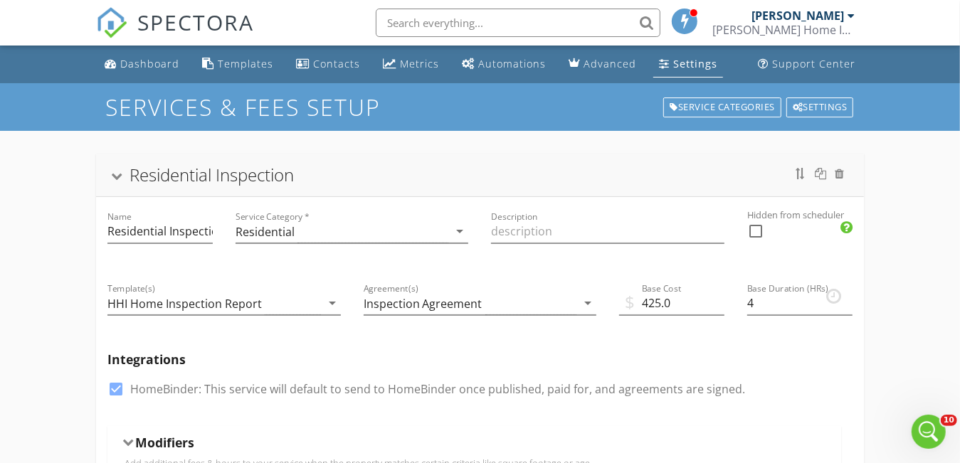
scroll to position [375, 0]
click at [673, 60] on div "Settings" at bounding box center [695, 64] width 44 height 14
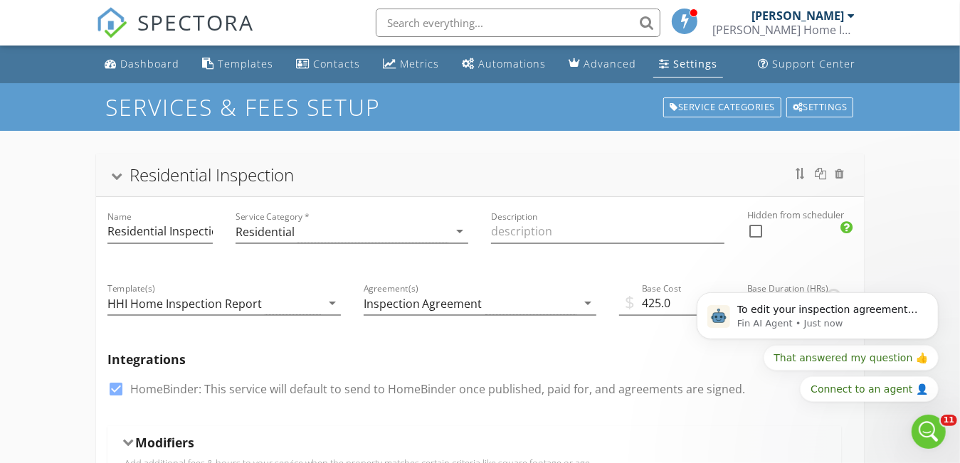
scroll to position [0, 0]
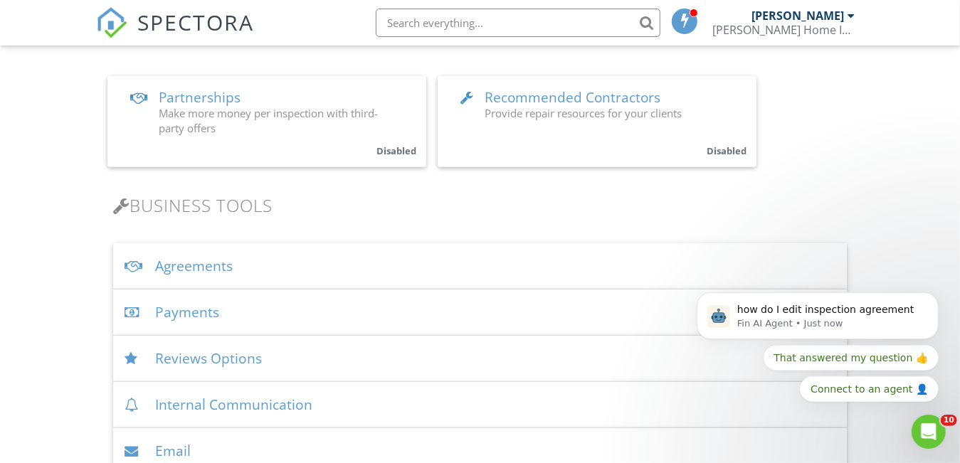
scroll to position [427, 0]
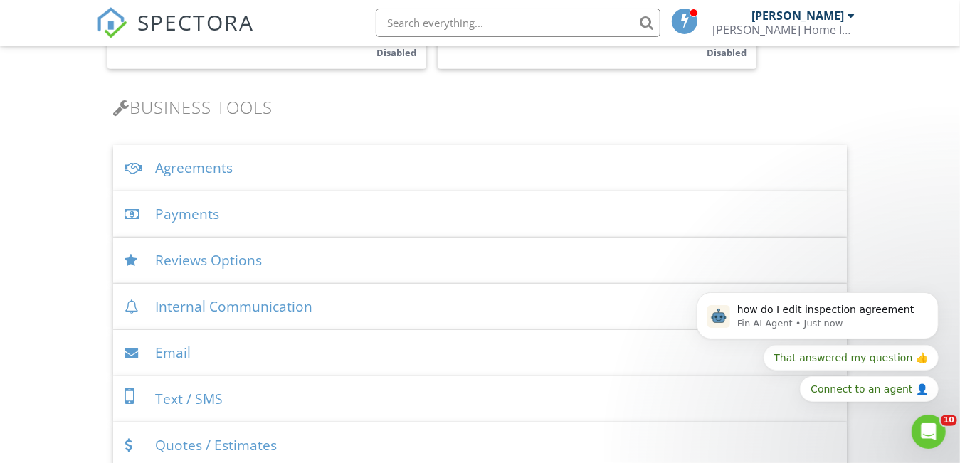
click at [194, 176] on div "Agreements" at bounding box center [479, 168] width 733 height 46
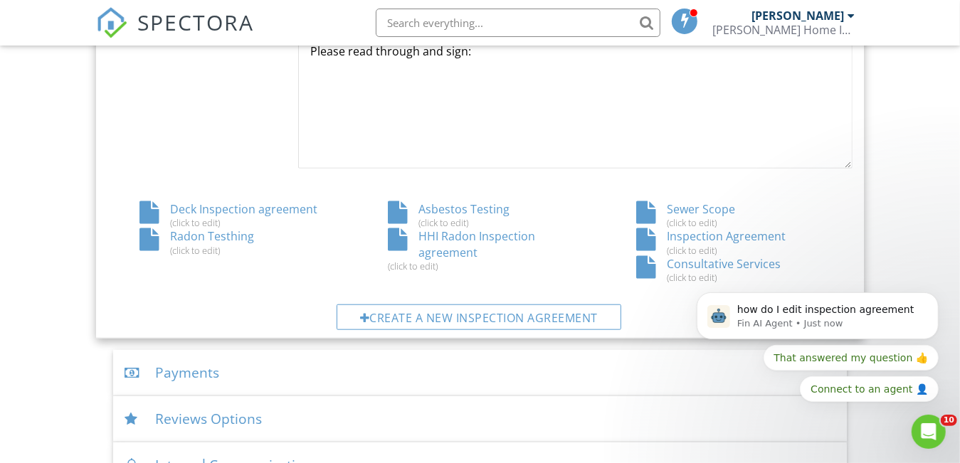
scroll to position [711, 0]
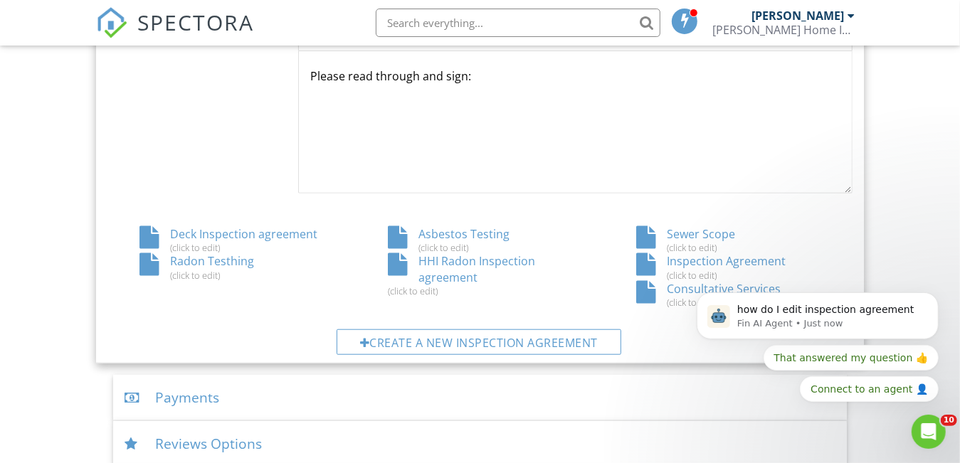
click at [701, 267] on div "Inspection Agreement (click to edit)" at bounding box center [728, 266] width 248 height 27
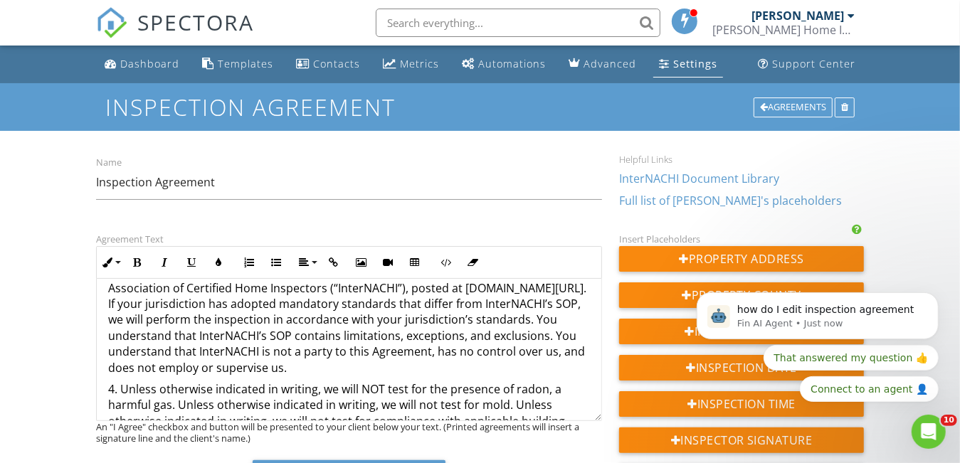
scroll to position [285, 0]
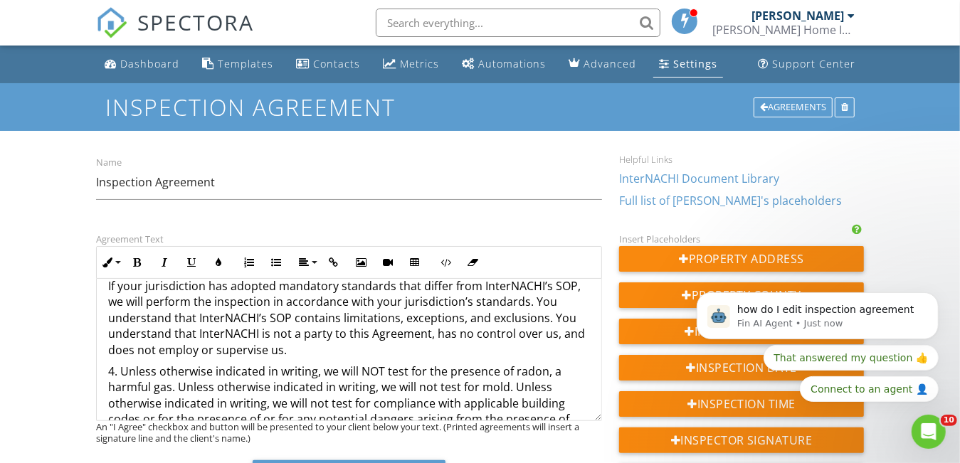
click at [139, 60] on div "Dashboard" at bounding box center [149, 64] width 59 height 14
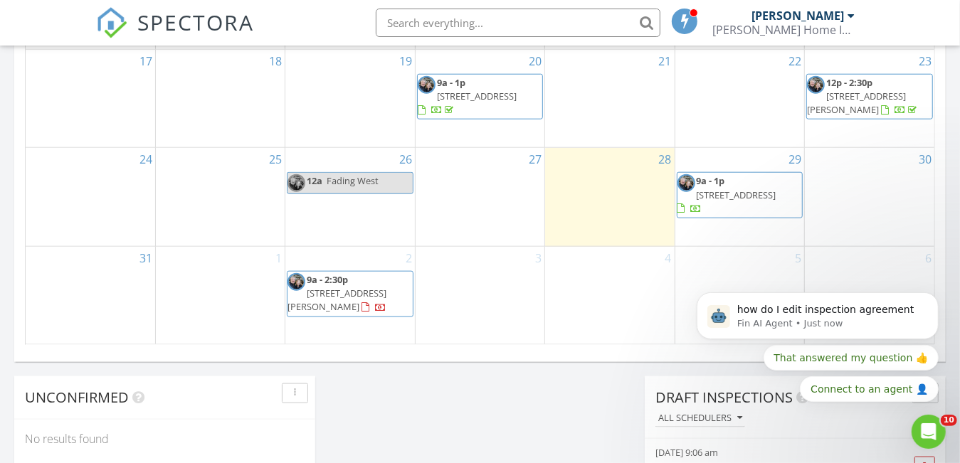
scroll to position [996, 0]
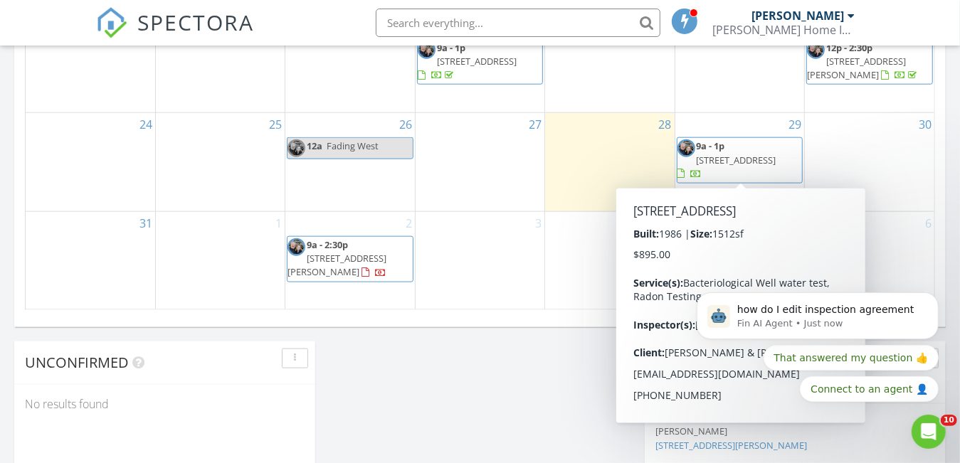
click at [738, 154] on span "[STREET_ADDRESS]" at bounding box center [736, 160] width 80 height 13
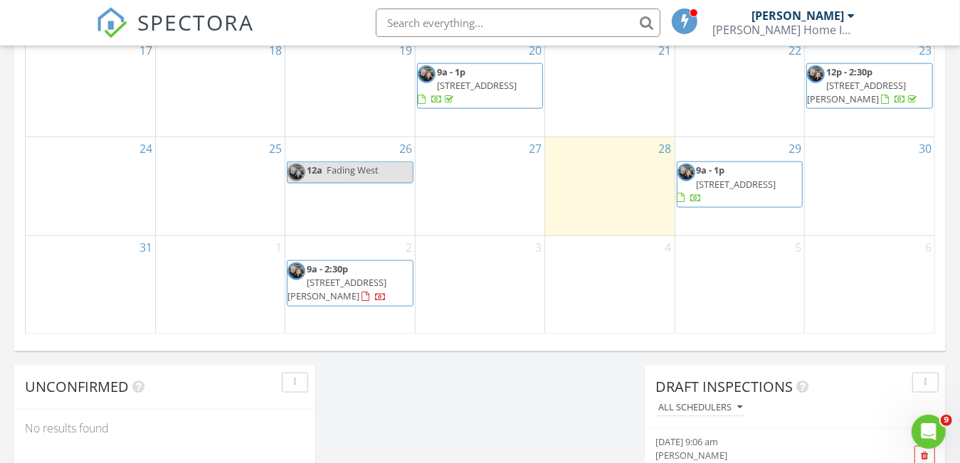
scroll to position [994, 0]
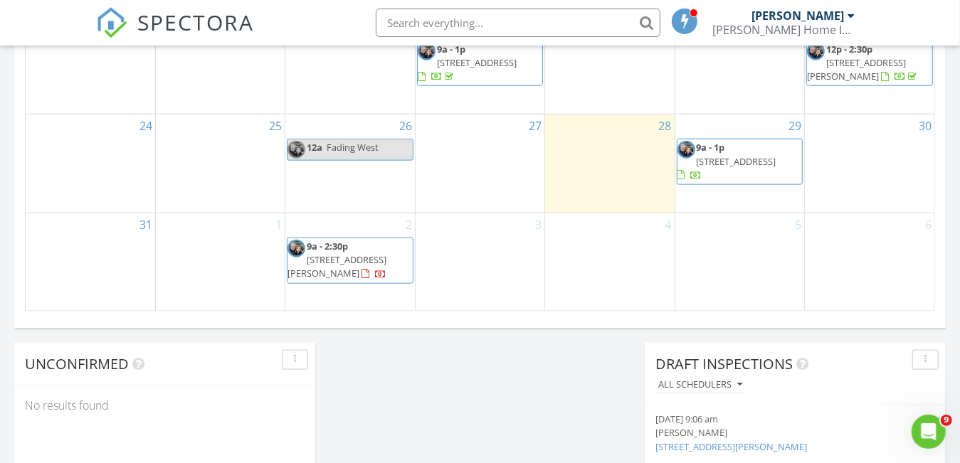
click at [354, 255] on span "660 Rito Alto Ave, Westcliffe 81252" at bounding box center [336, 266] width 99 height 26
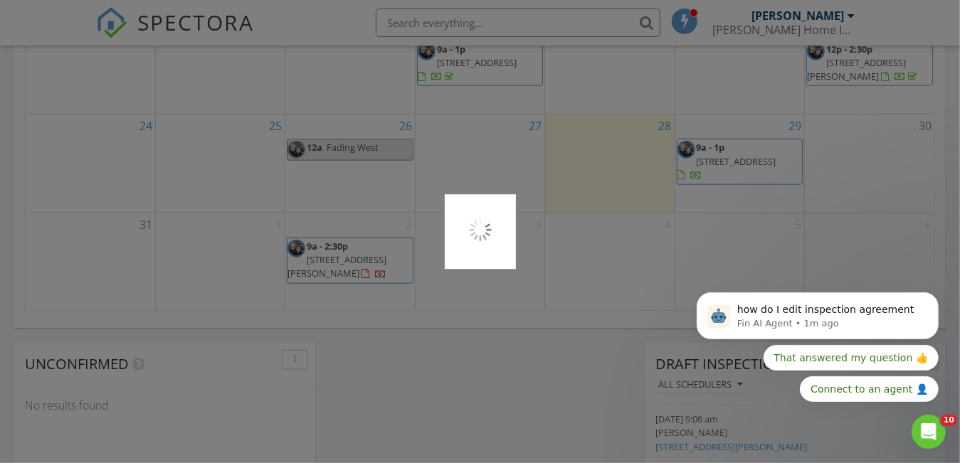
scroll to position [0, 0]
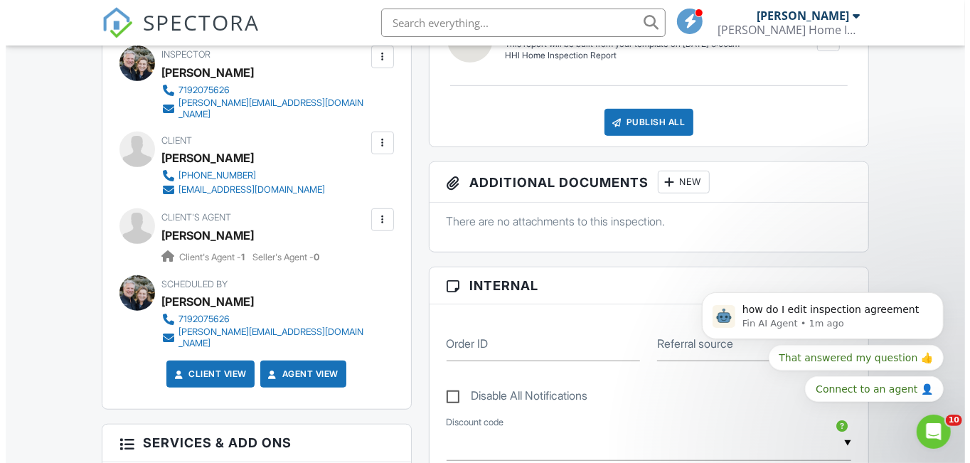
scroll to position [437, 0]
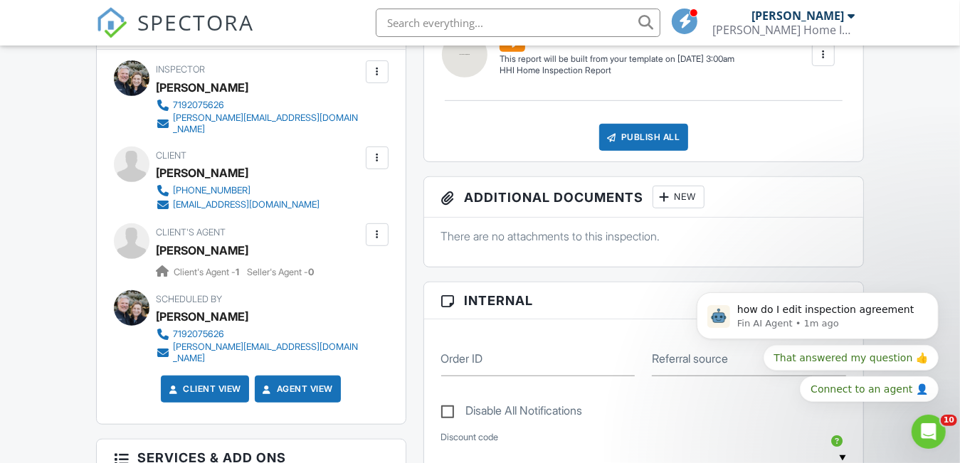
click at [375, 151] on div at bounding box center [377, 158] width 14 height 14
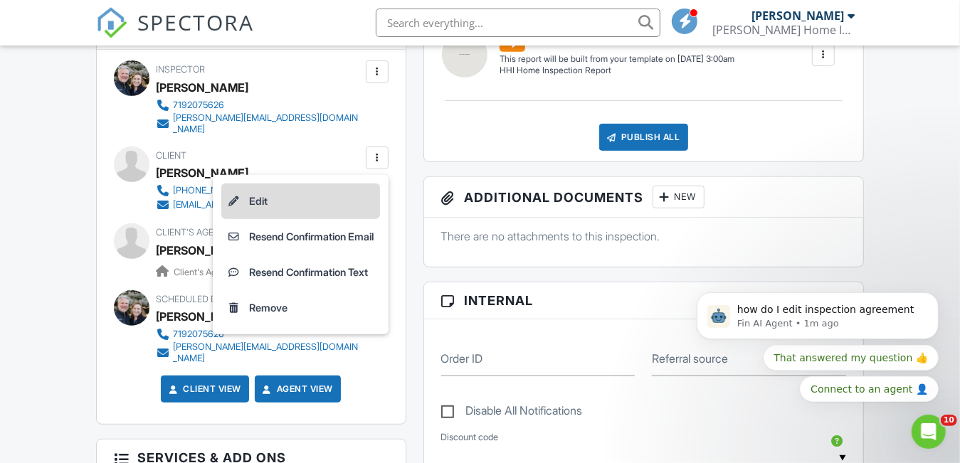
click at [272, 193] on li "Edit" at bounding box center [300, 202] width 159 height 36
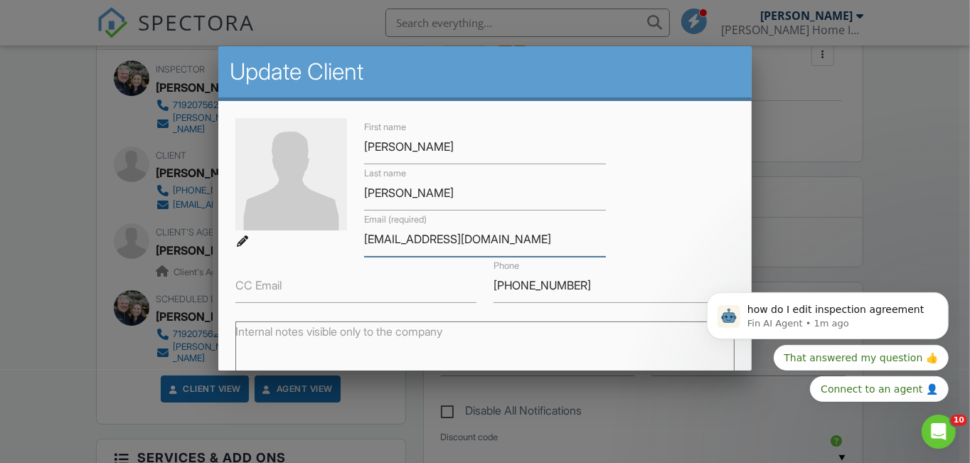
click at [367, 237] on input "ewholan@yahoo.com" at bounding box center [484, 239] width 241 height 35
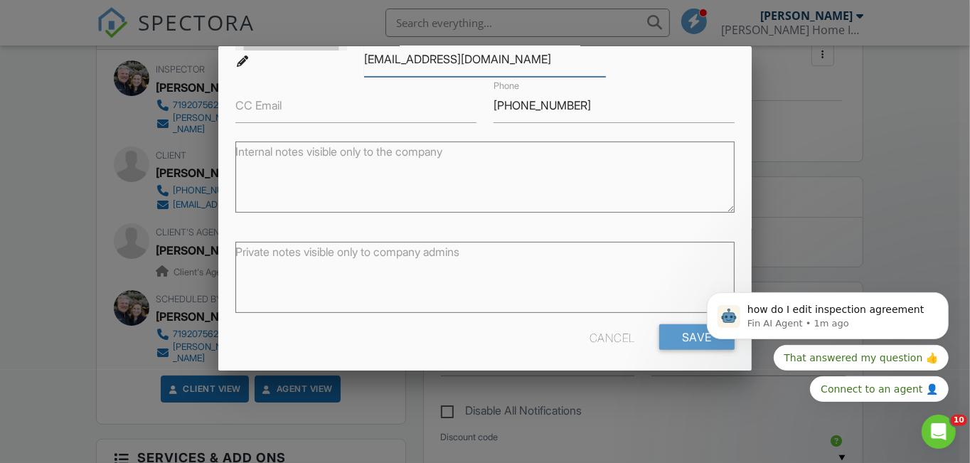
scroll to position [185, 0]
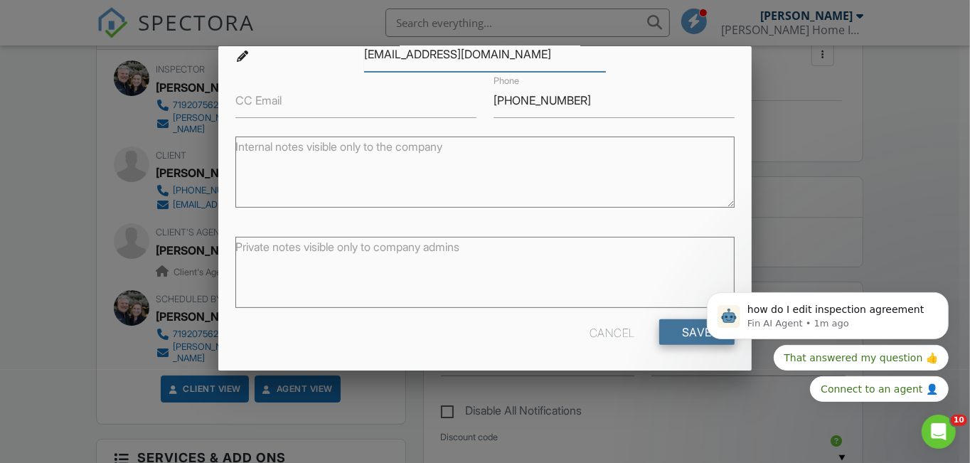
type input "twholan@yahoo.com"
click at [679, 333] on input "Save" at bounding box center [696, 332] width 75 height 26
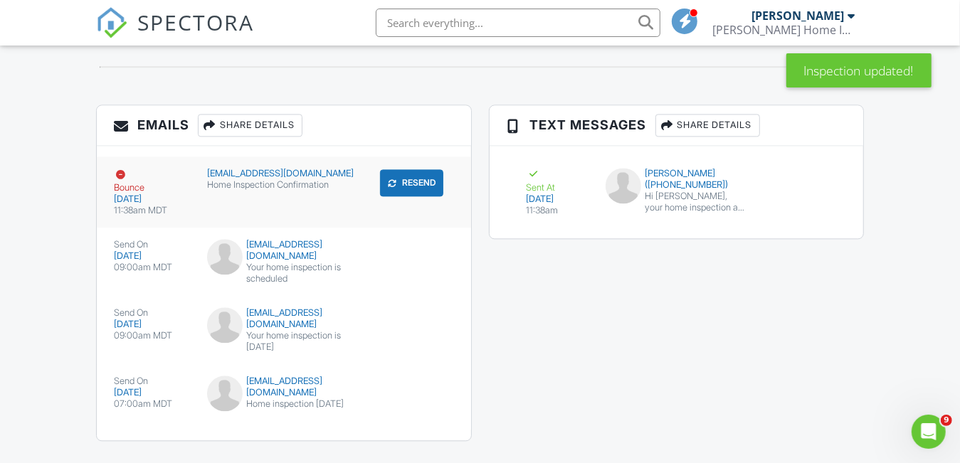
click at [422, 169] on button "Resend" at bounding box center [411, 182] width 63 height 27
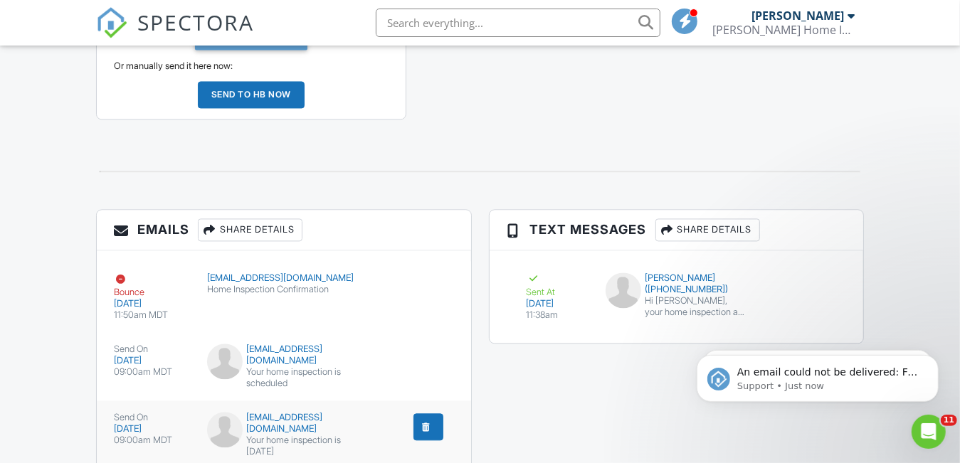
scroll to position [1865, 0]
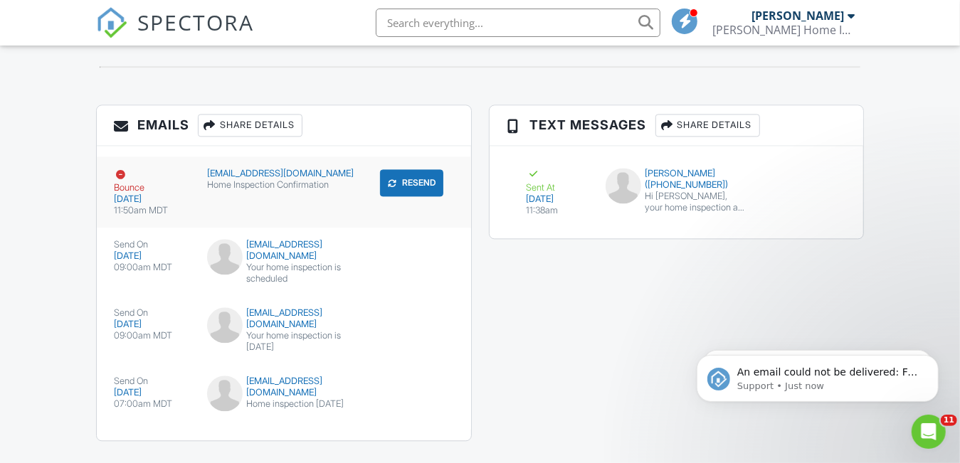
click at [120, 168] on div at bounding box center [121, 175] width 14 height 14
